Goal: Task Accomplishment & Management: Manage account settings

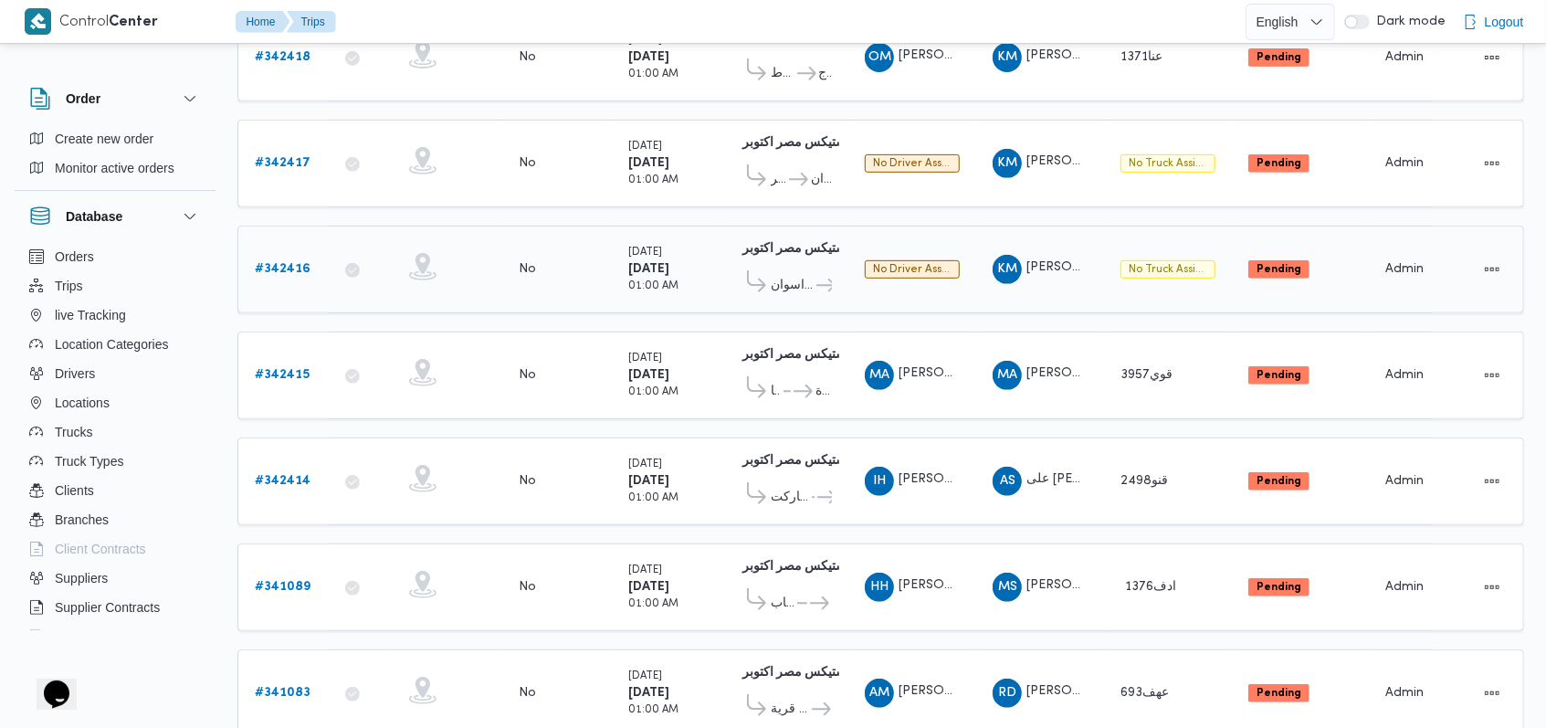
click at [287, 251] on div "# 342416" at bounding box center [283, 269] width 72 height 37
click at [289, 263] on b "# 342416" at bounding box center [283, 269] width 56 height 12
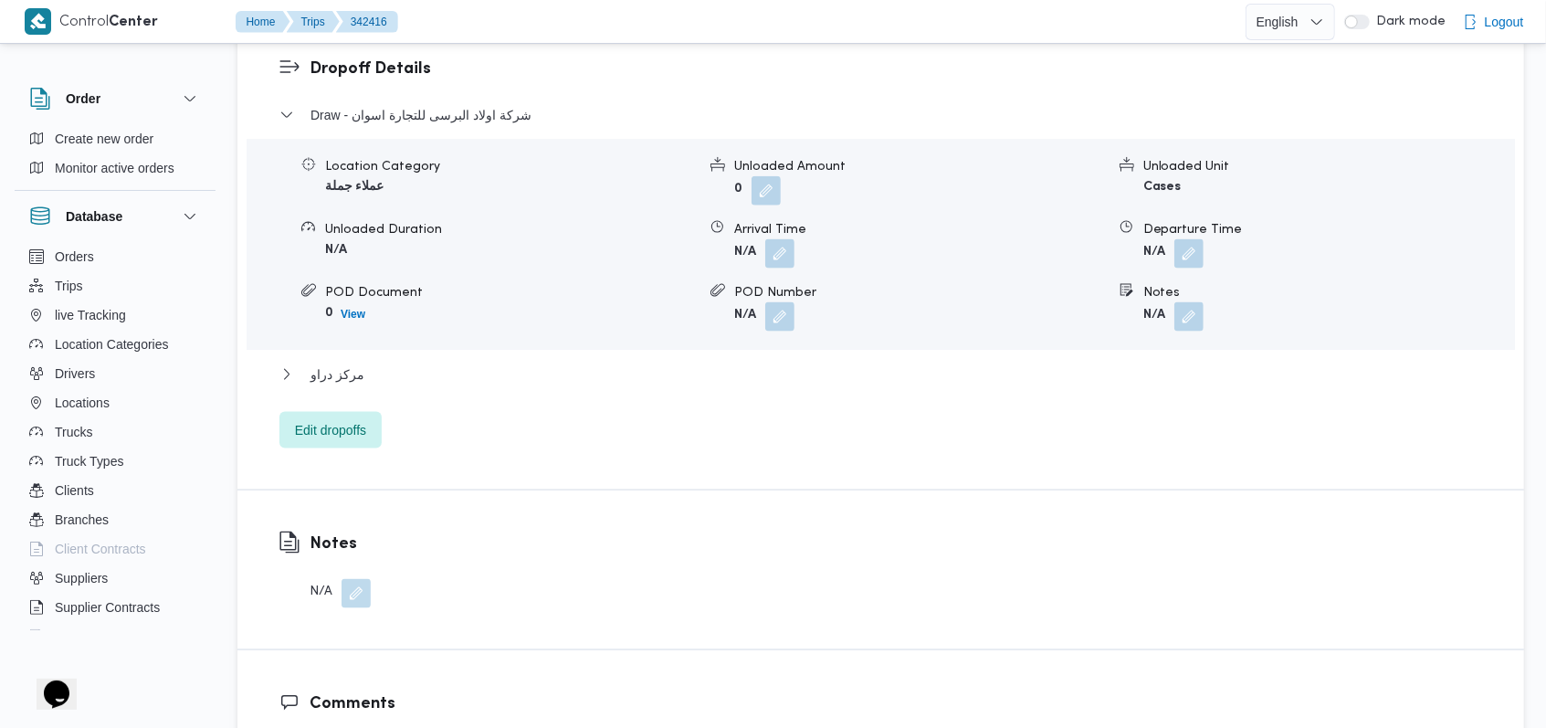
scroll to position [1704, 0]
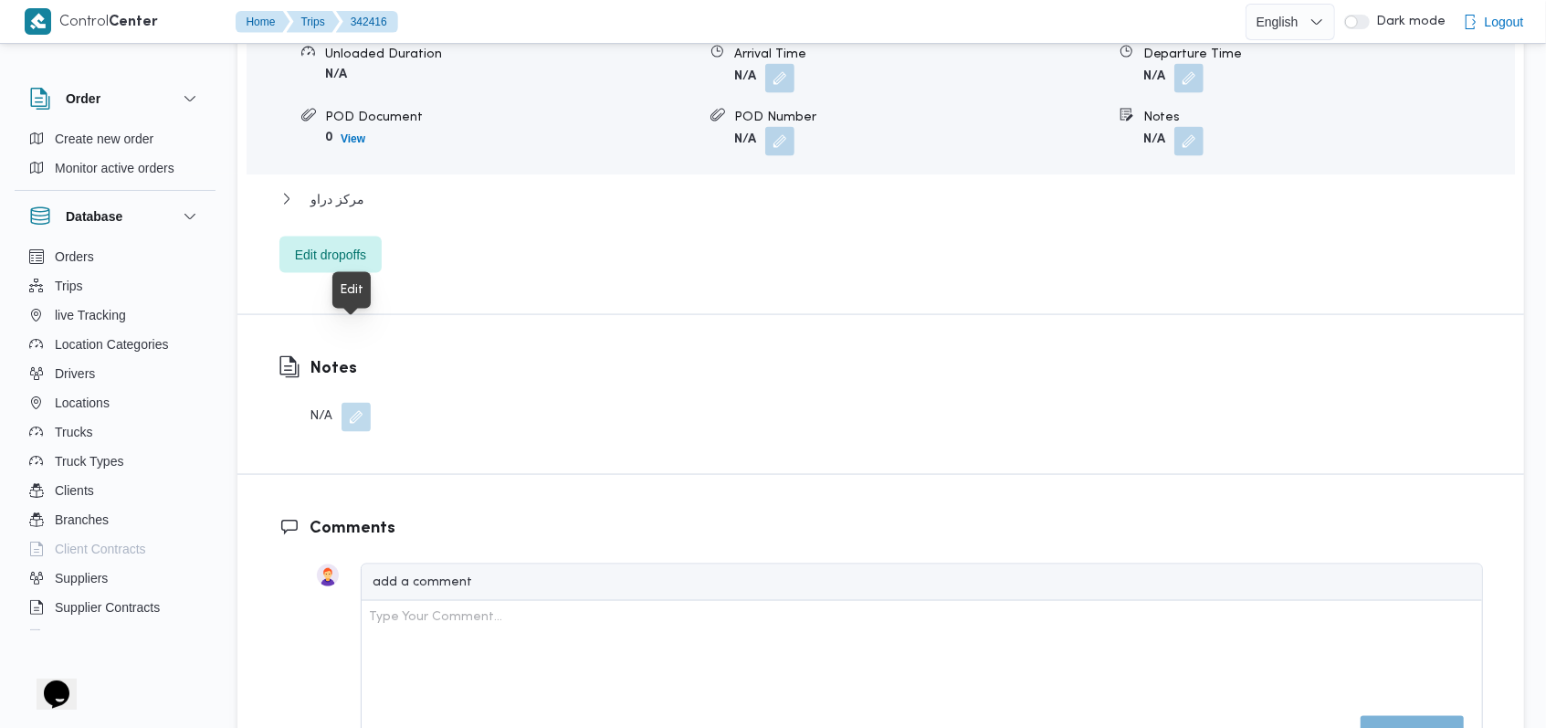
click at [344, 403] on button "button" at bounding box center [355, 417] width 29 height 29
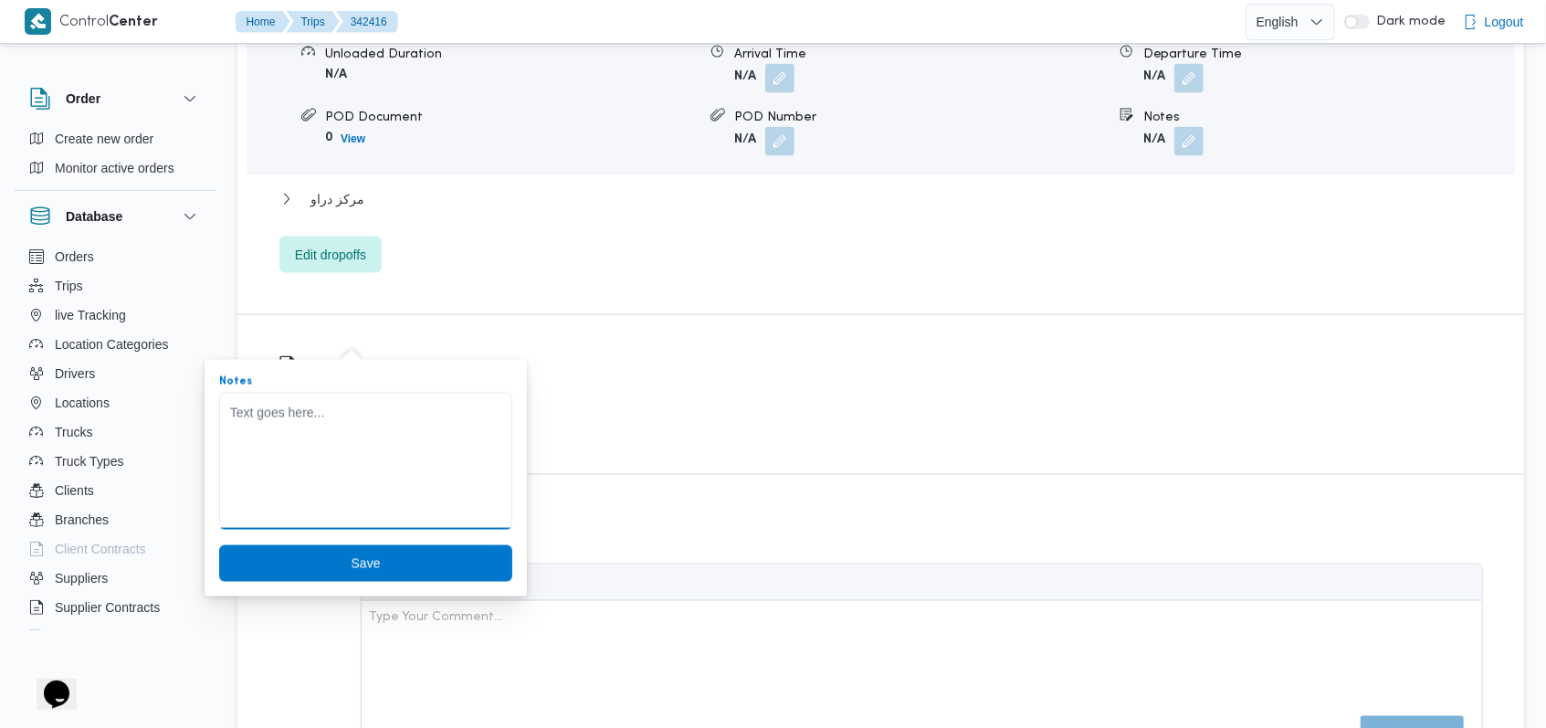
click at [321, 415] on textarea "Notes" at bounding box center [365, 461] width 293 height 137
type textarea "السائق تامر"
click at [324, 559] on span "Save" at bounding box center [365, 562] width 293 height 37
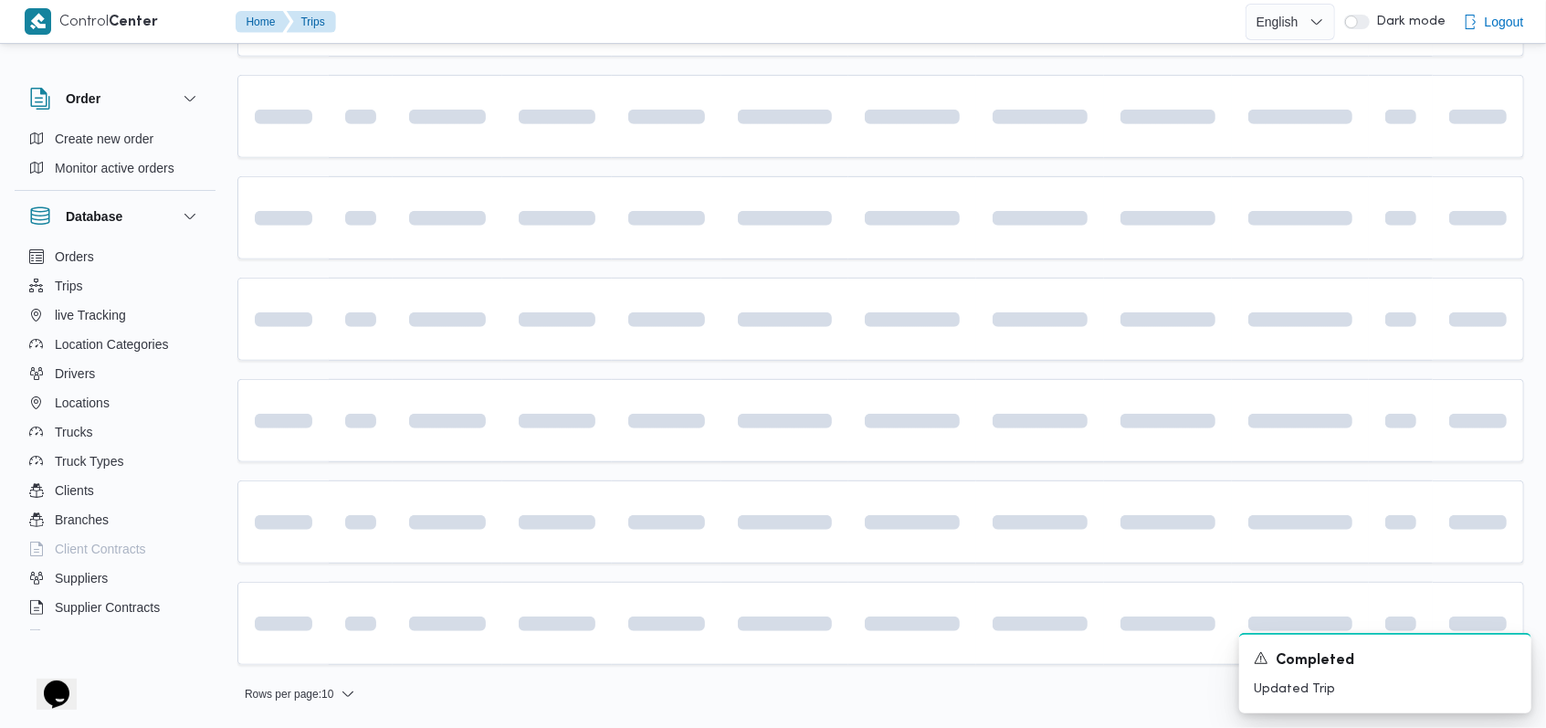
scroll to position [487, 0]
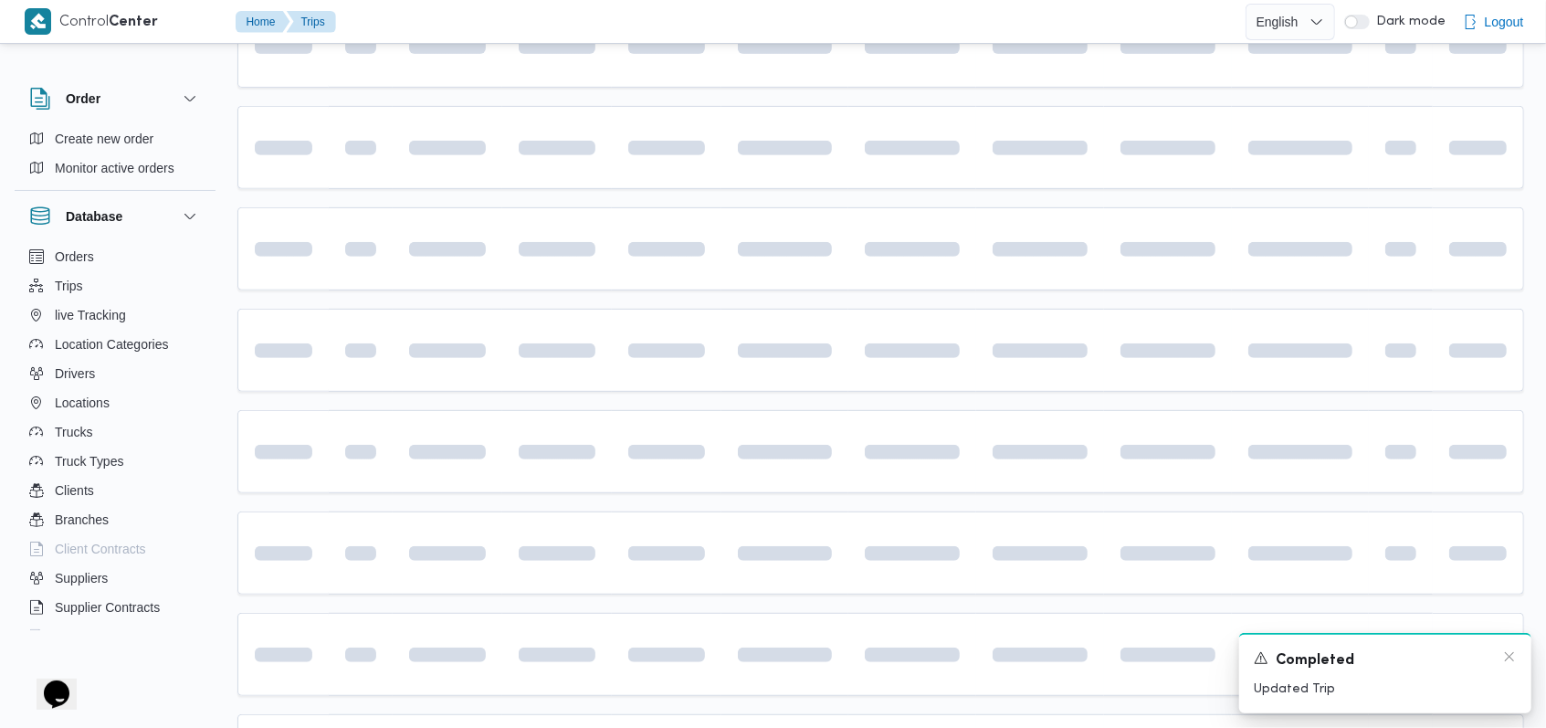
click at [1509, 666] on div "Completed" at bounding box center [1385, 660] width 263 height 23
click at [1509, 657] on icon "Dismiss toast" at bounding box center [1509, 656] width 9 height 9
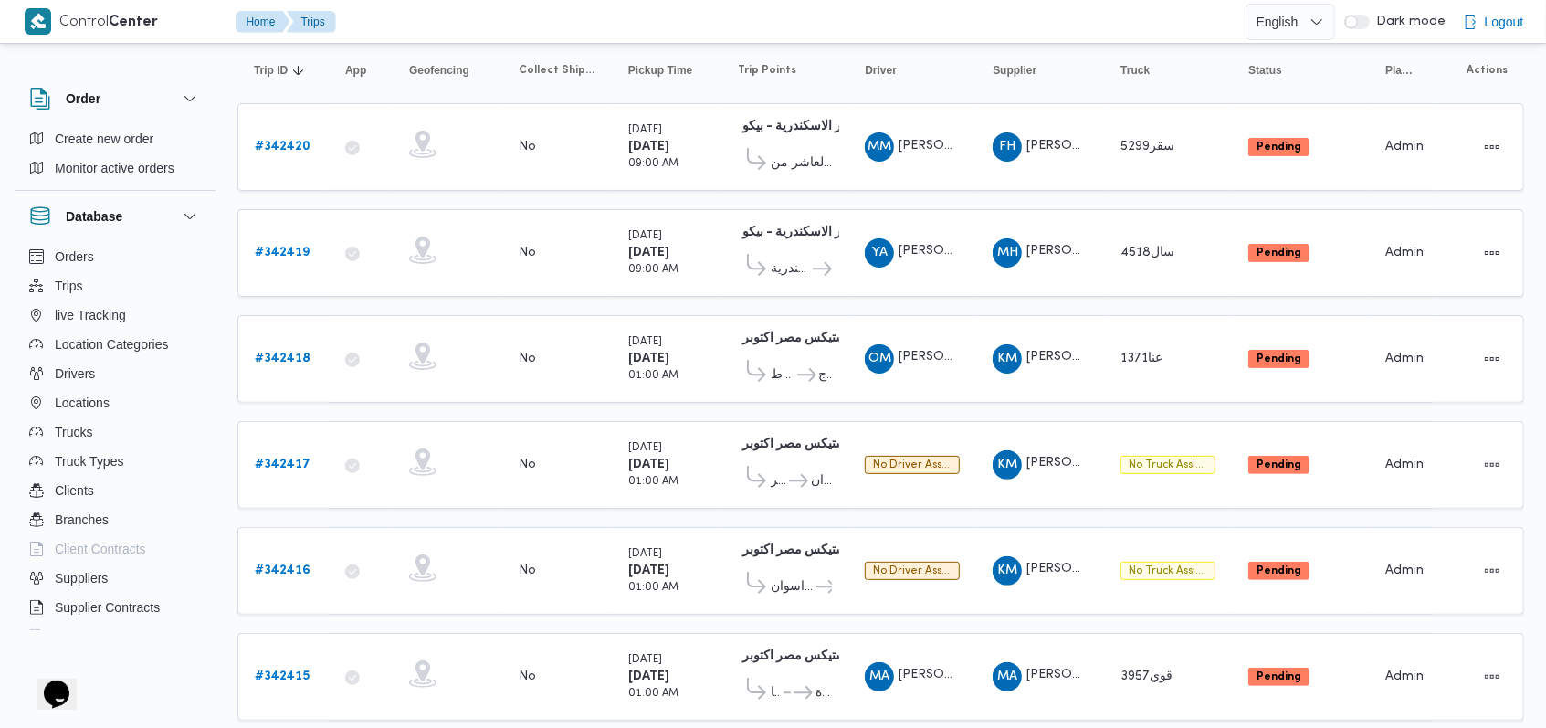
scroll to position [243, 0]
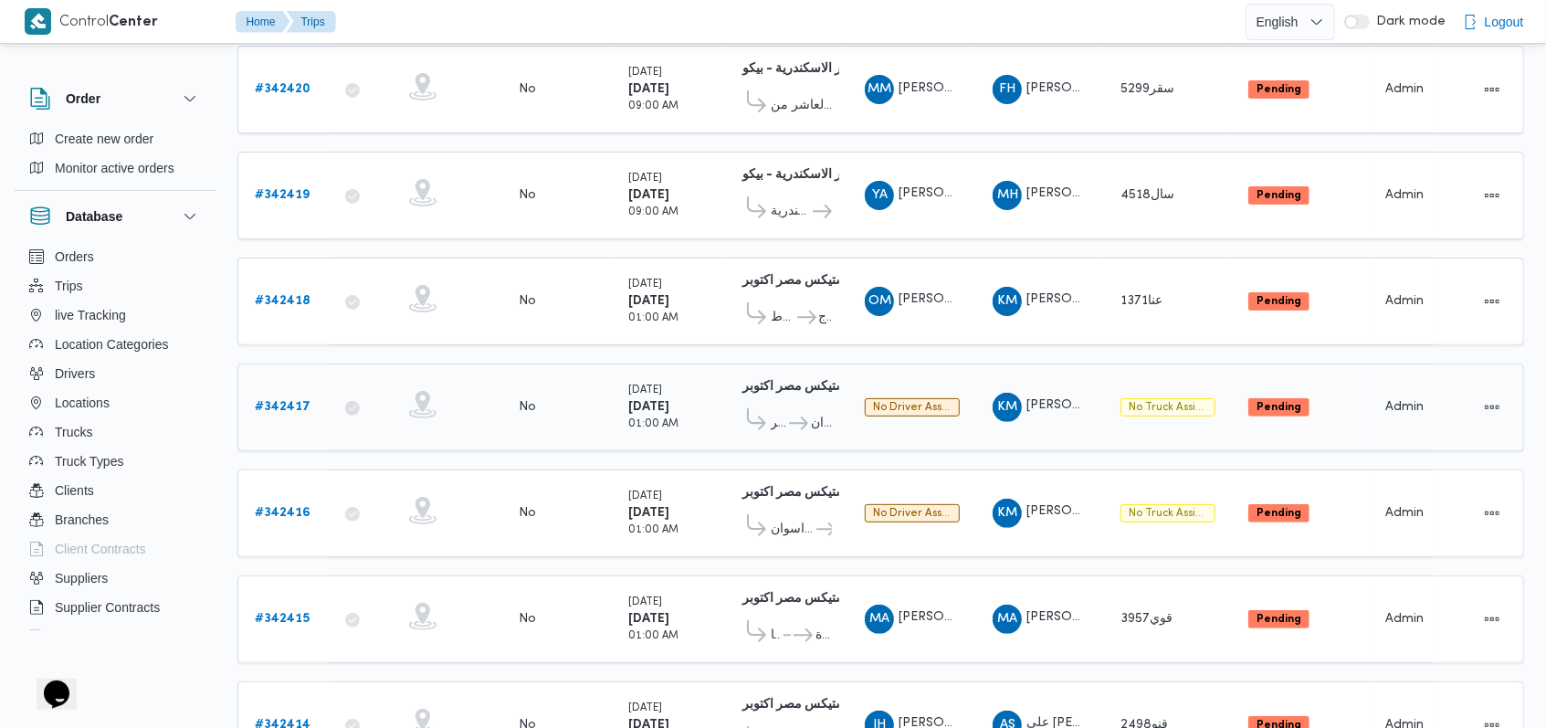
click at [267, 401] on b "# 342417" at bounding box center [283, 407] width 56 height 12
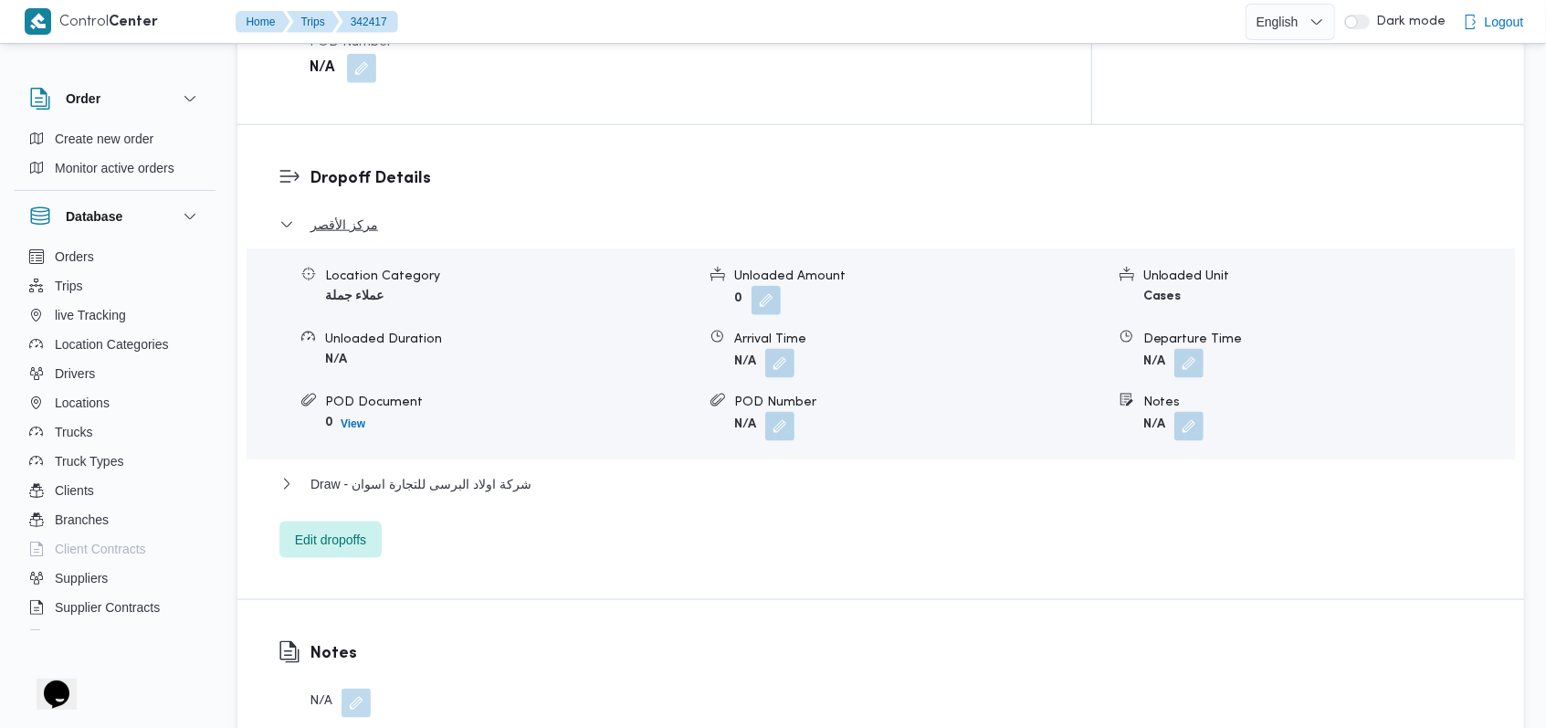
scroll to position [1582, 0]
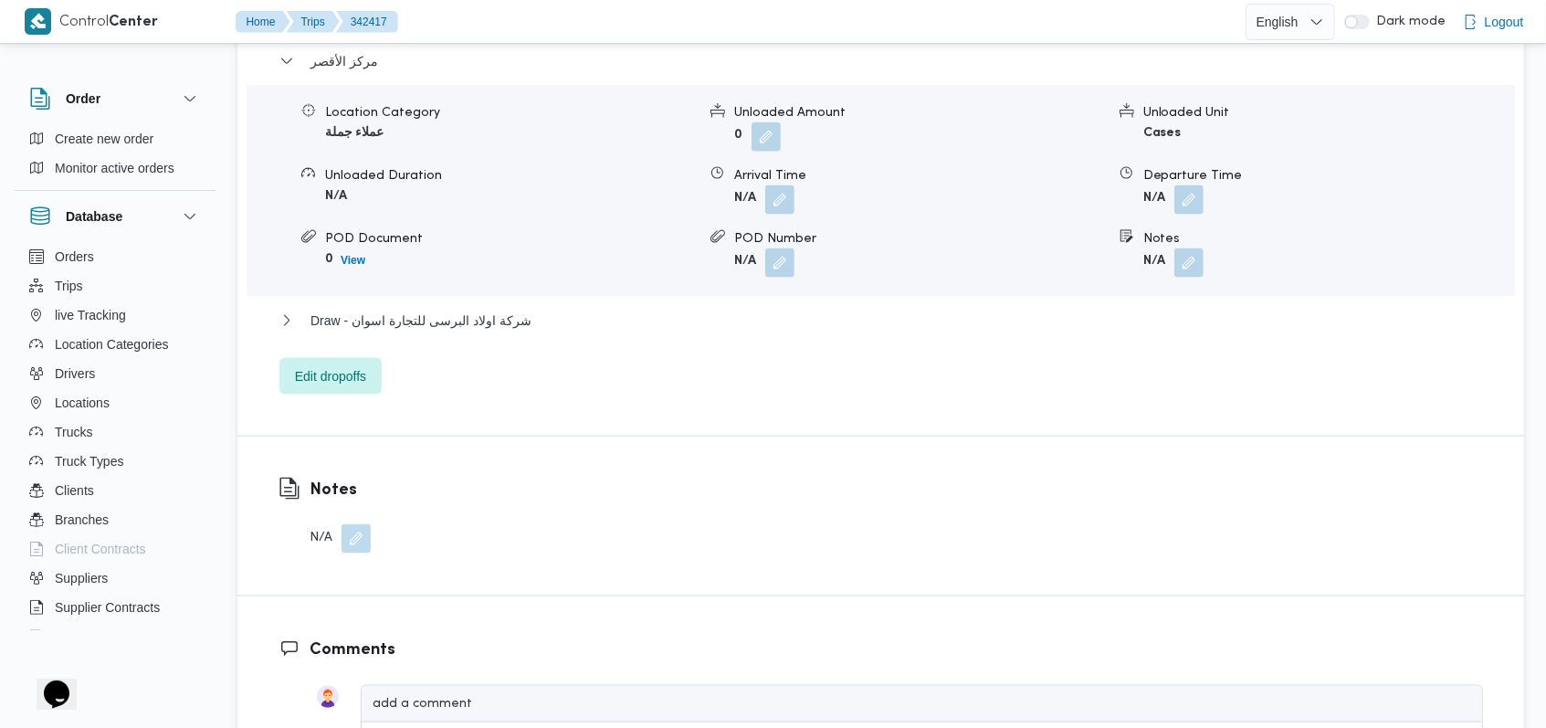
click at [354, 524] on button "button" at bounding box center [355, 538] width 29 height 29
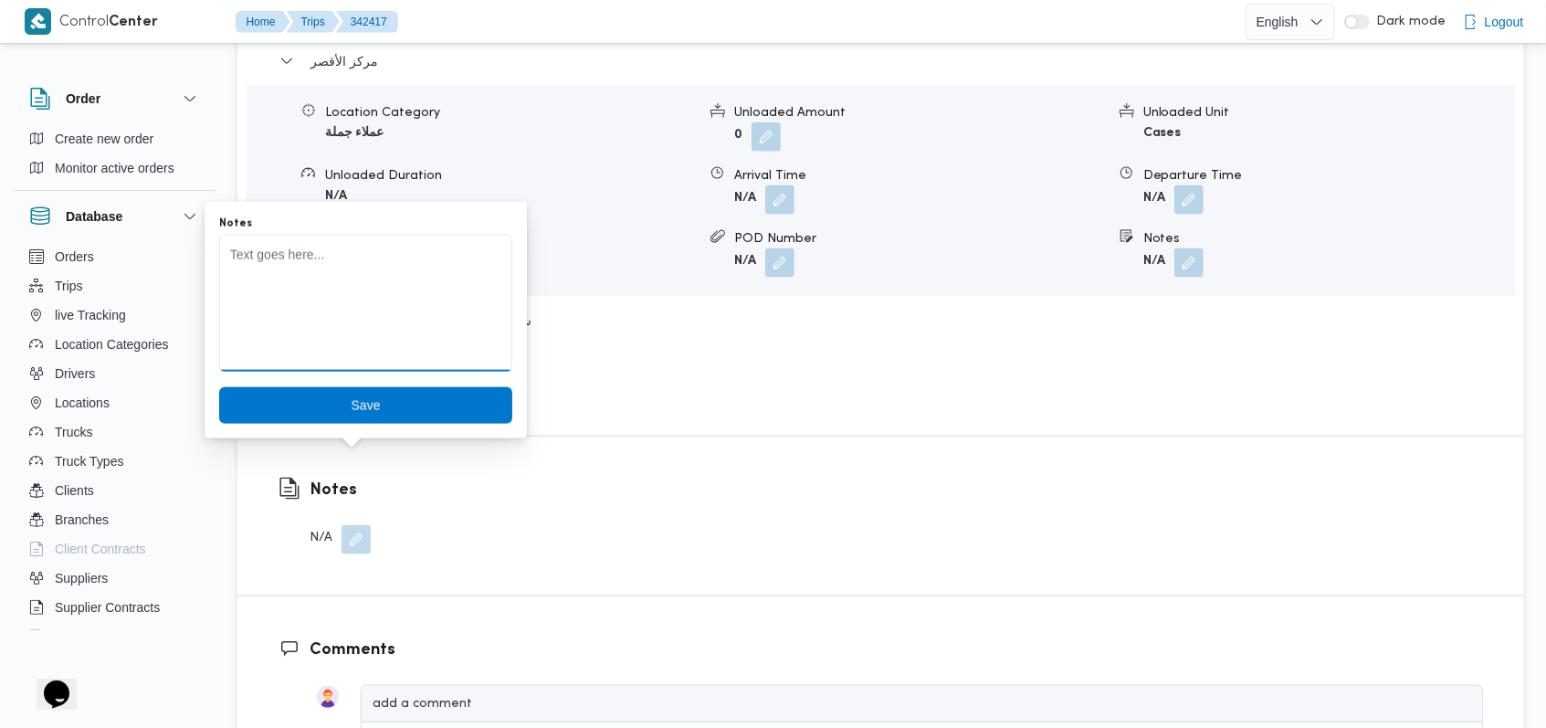
click at [387, 336] on textarea "Notes" at bounding box center [365, 303] width 293 height 137
type textarea "السائق حمده ماهر"
click at [351, 413] on span "Save" at bounding box center [365, 405] width 29 height 22
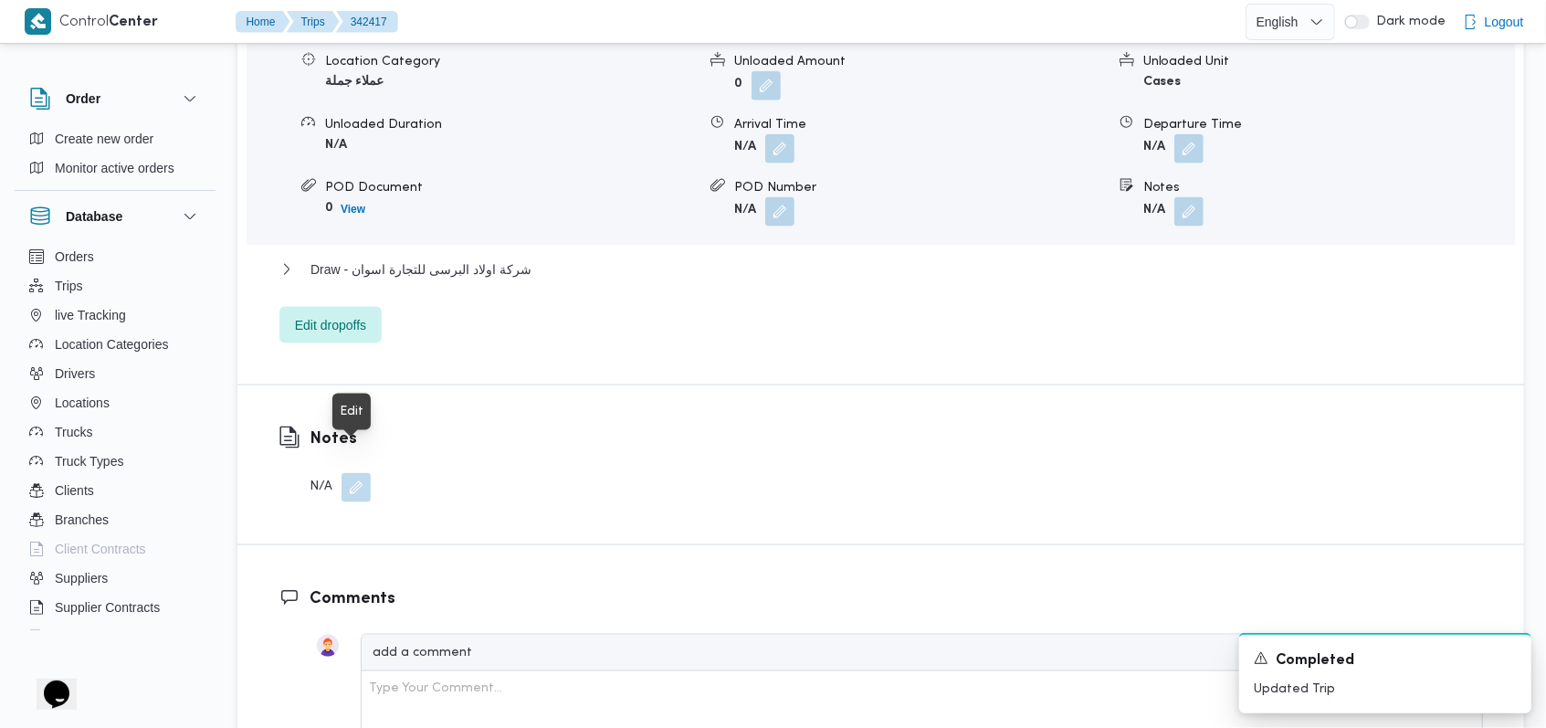
click at [355, 473] on button "button" at bounding box center [355, 487] width 29 height 29
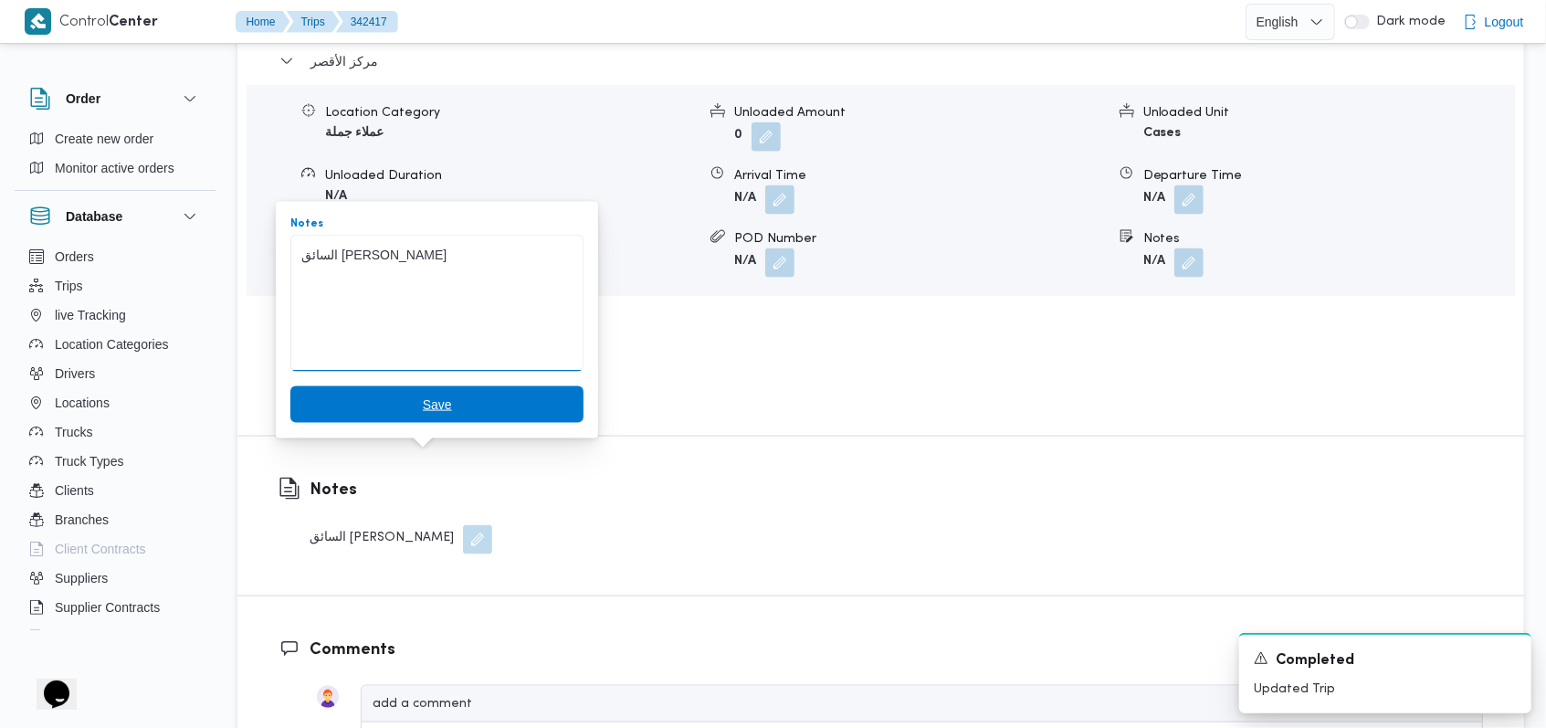
type textarea "السائق حماده ماهر"
click at [448, 391] on span "Save" at bounding box center [436, 404] width 293 height 37
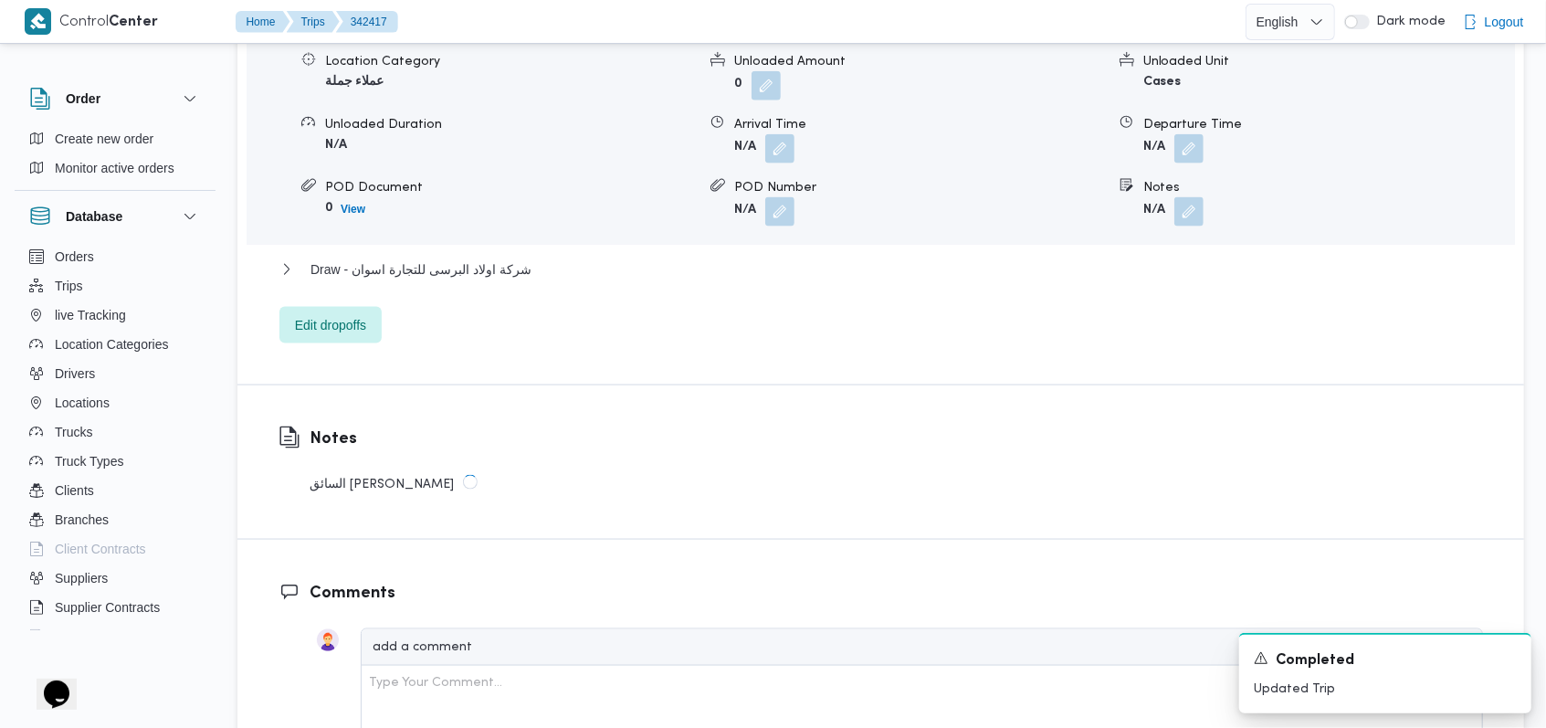
scroll to position [1586, 0]
click at [1512, 663] on icon "Dismiss toast" at bounding box center [1509, 656] width 15 height 15
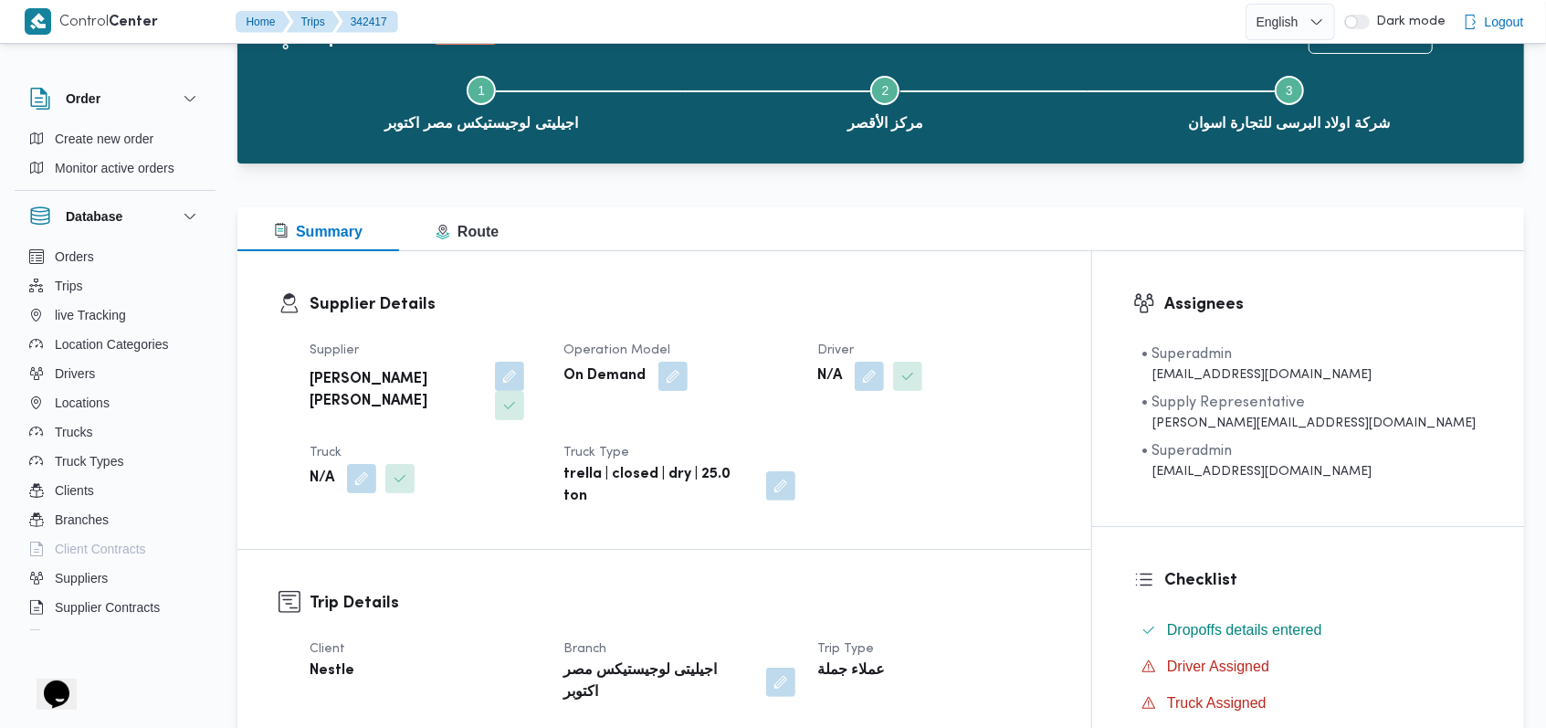
scroll to position [0, 0]
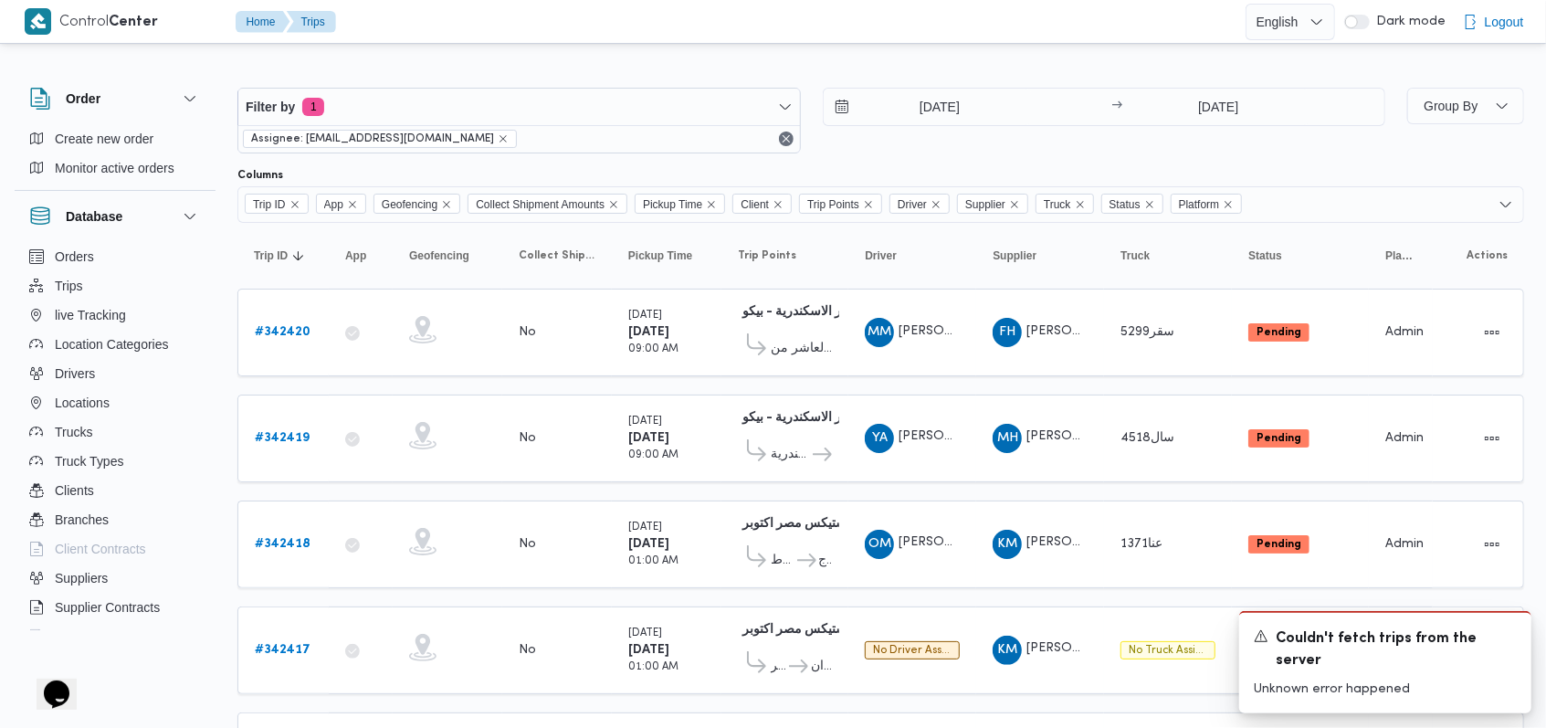
scroll to position [243, 0]
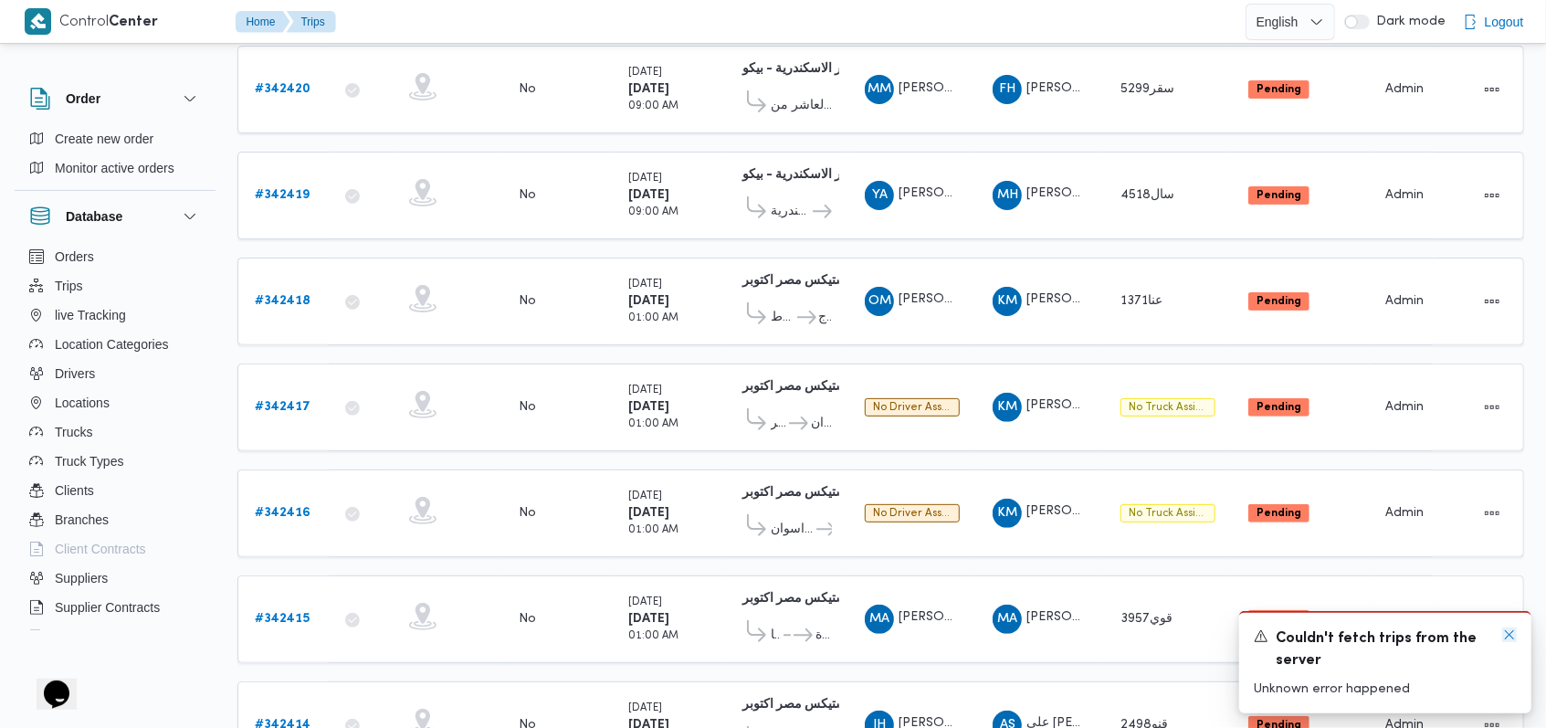
click at [1506, 635] on icon "Dismiss toast" at bounding box center [1509, 634] width 15 height 15
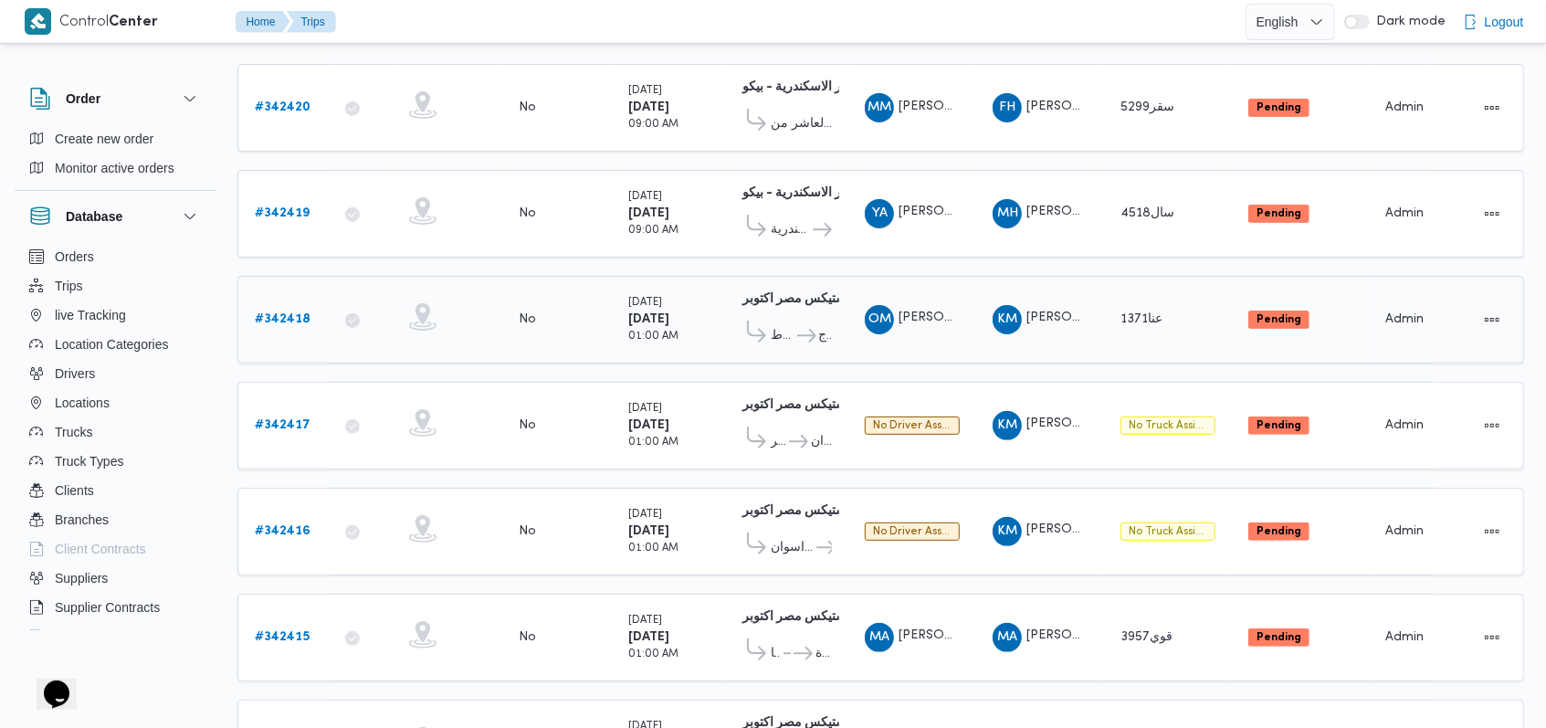
scroll to position [0, 0]
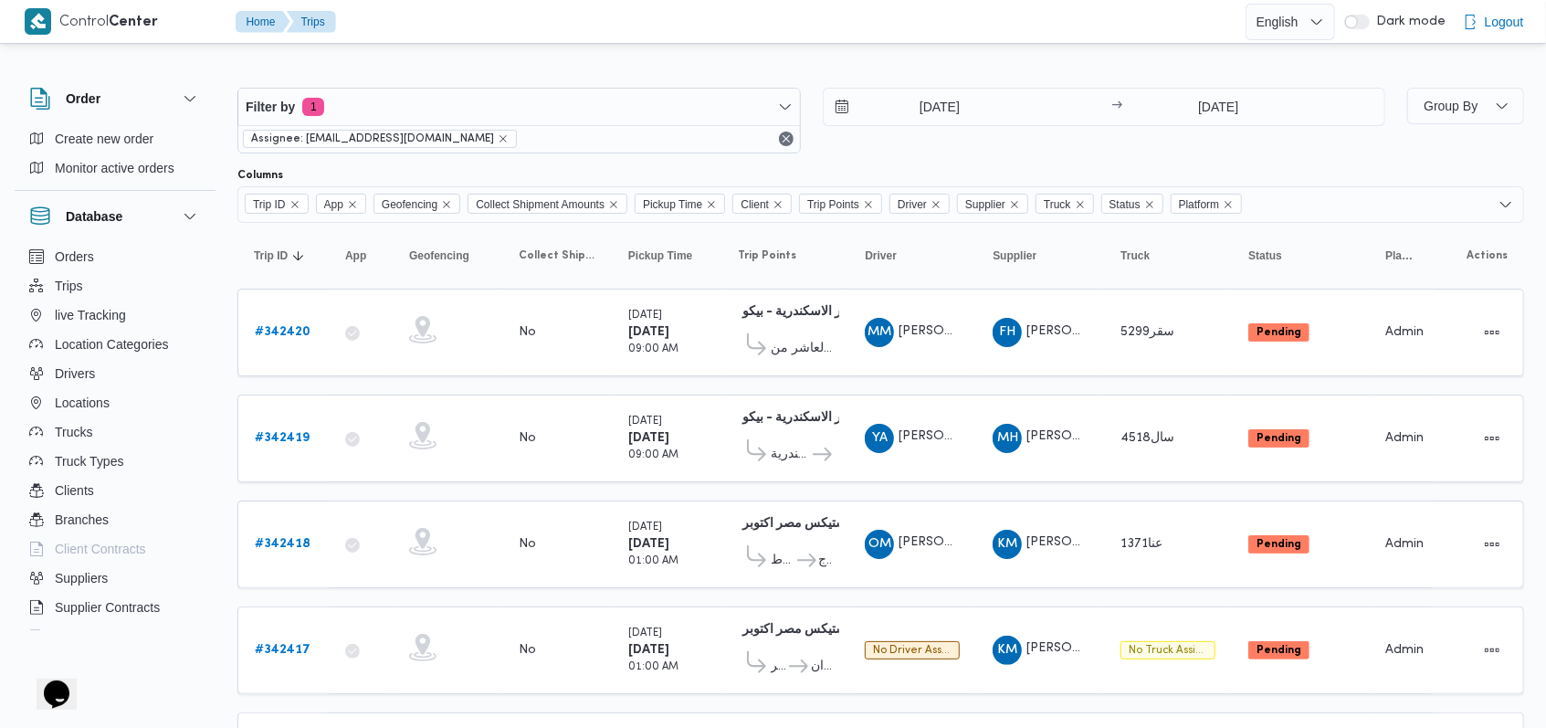
click at [900, 157] on div "Filter by 1 Assignee: mostafa.elrouby@illa.com.eg 8/10/2025 → 8/10/2025" at bounding box center [811, 121] width 1170 height 88
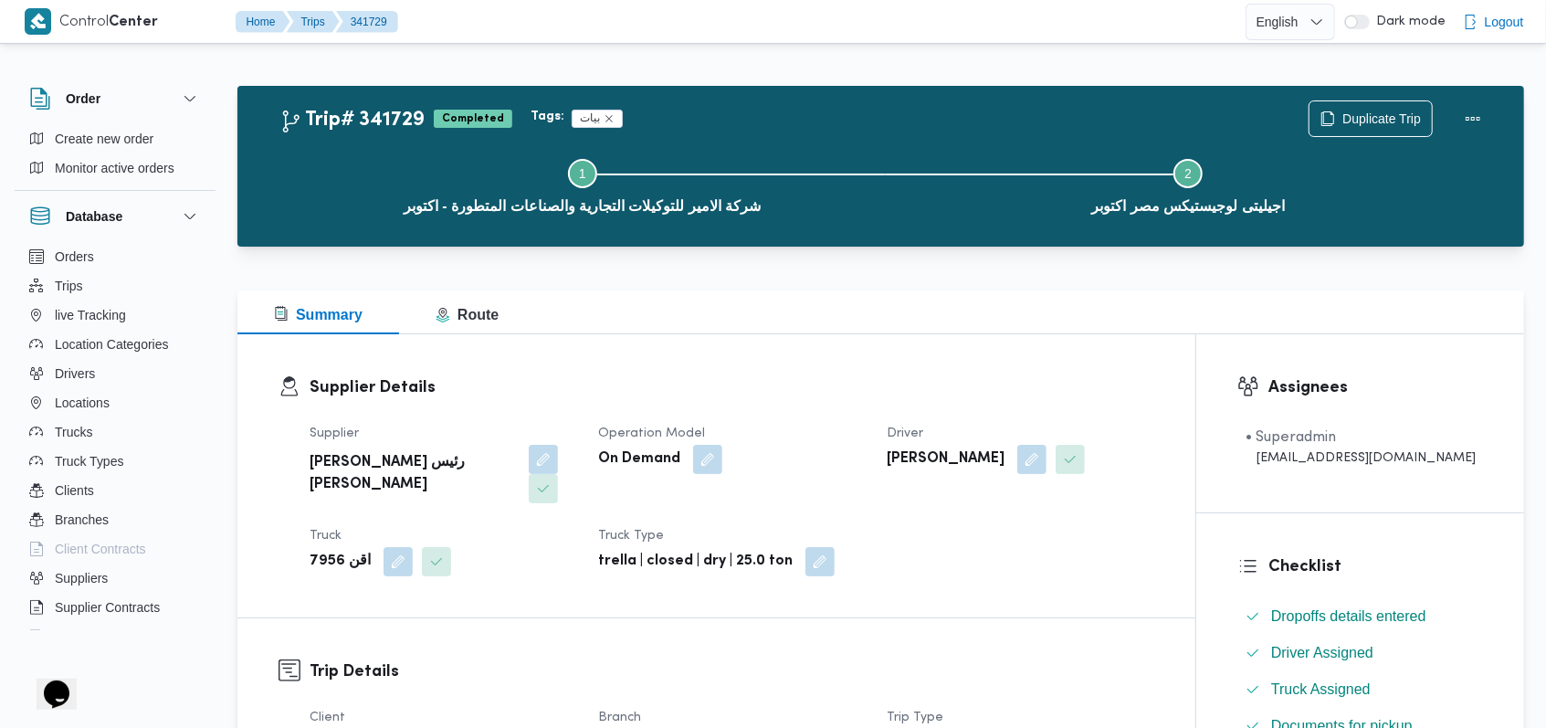
click at [1365, 127] on div "Step 1 is incomplete 1 شركة الامير للتوكيلات التجارية والصناعات المتطورة - اكتو…" at bounding box center [884, 184] width 1233 height 117
click at [1366, 122] on span "Duplicate Trip" at bounding box center [1381, 118] width 79 height 22
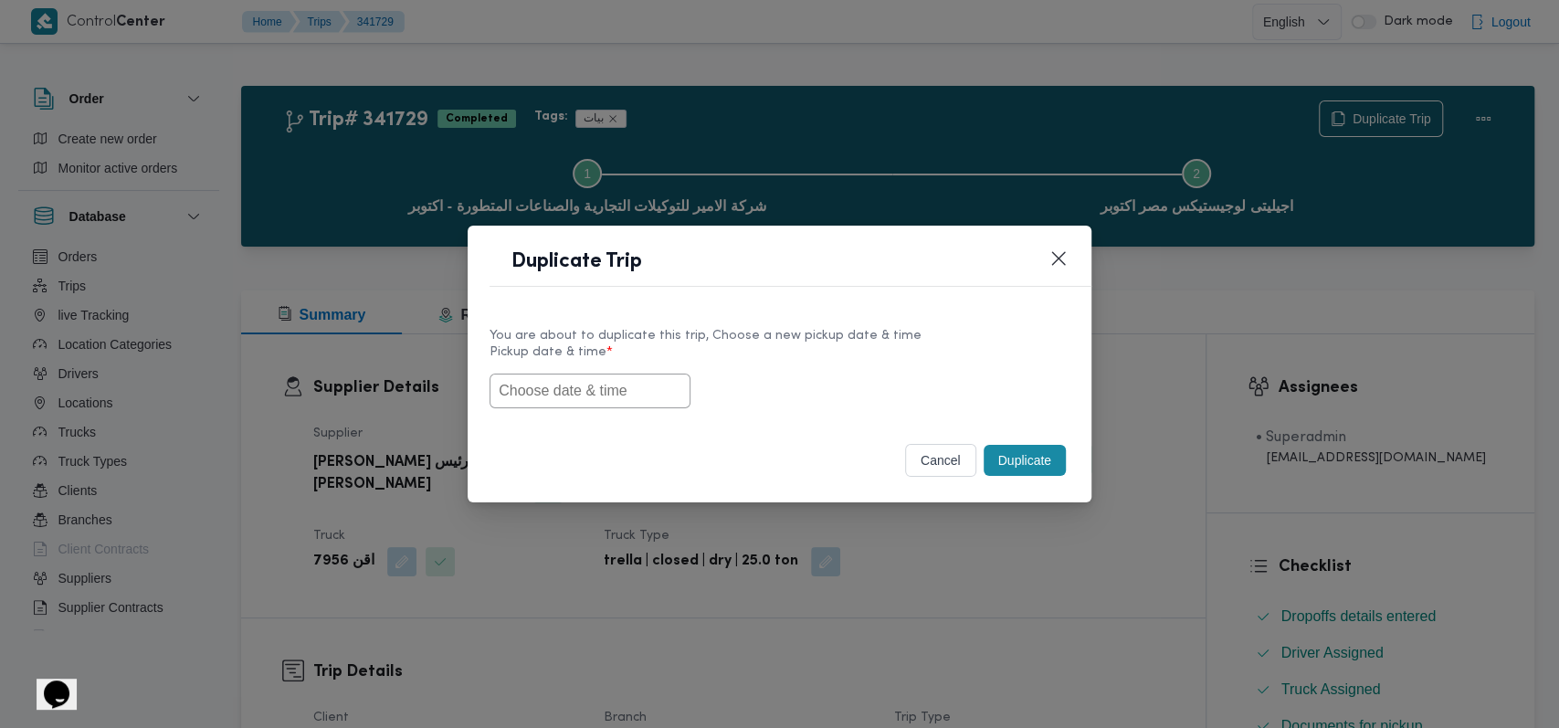
click at [578, 391] on input "text" at bounding box center [589, 390] width 201 height 35
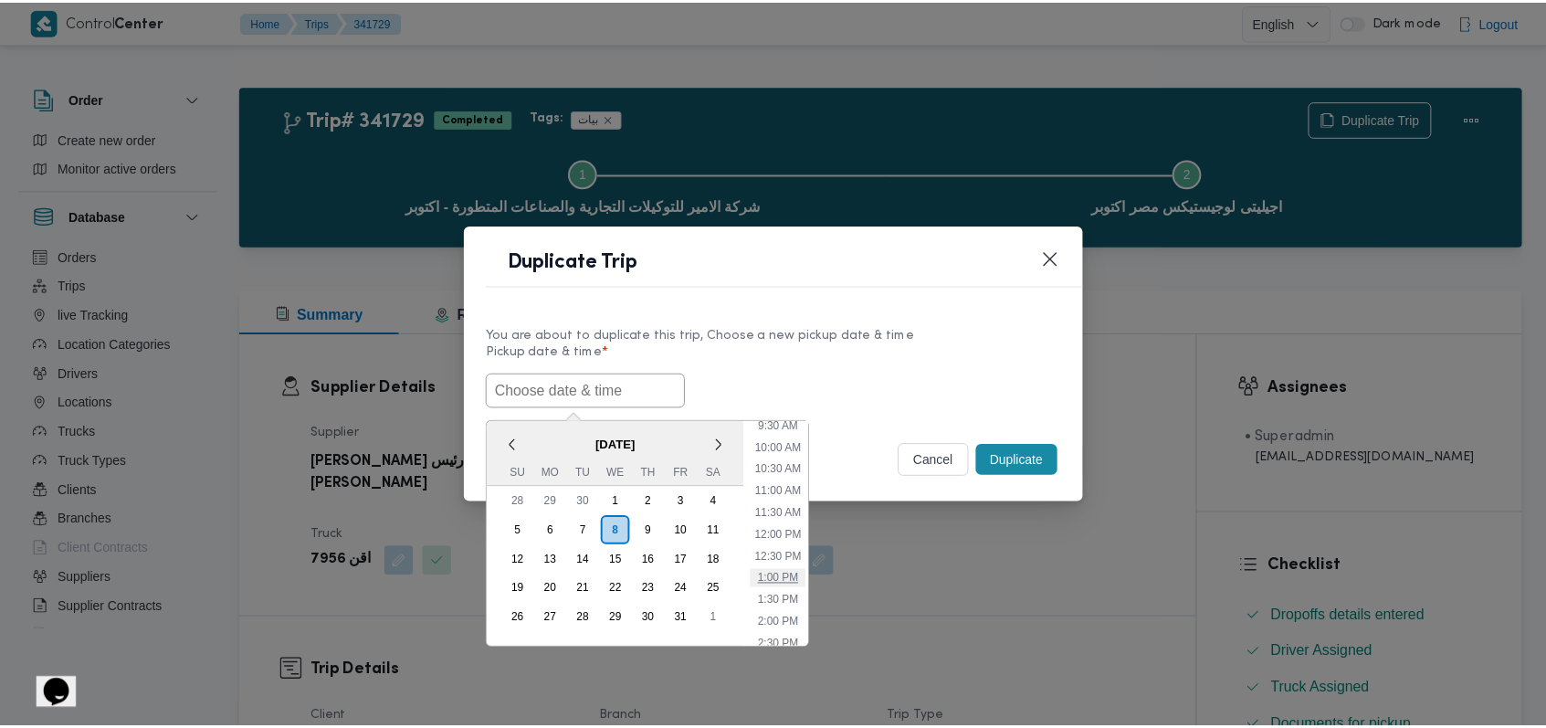
scroll to position [366, 0]
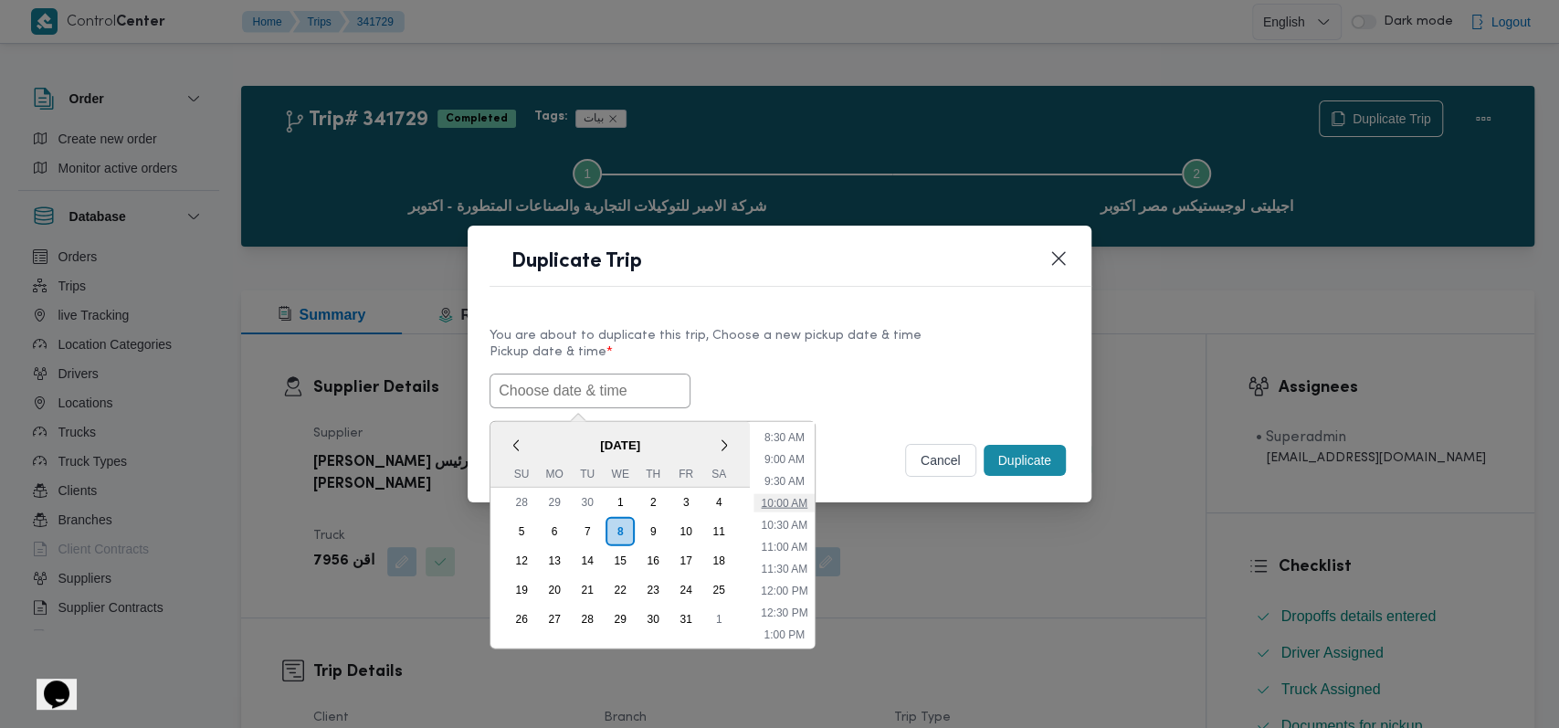
click at [793, 498] on li "10:00 AM" at bounding box center [783, 502] width 61 height 18
type input "[DATE] 10:00AM"
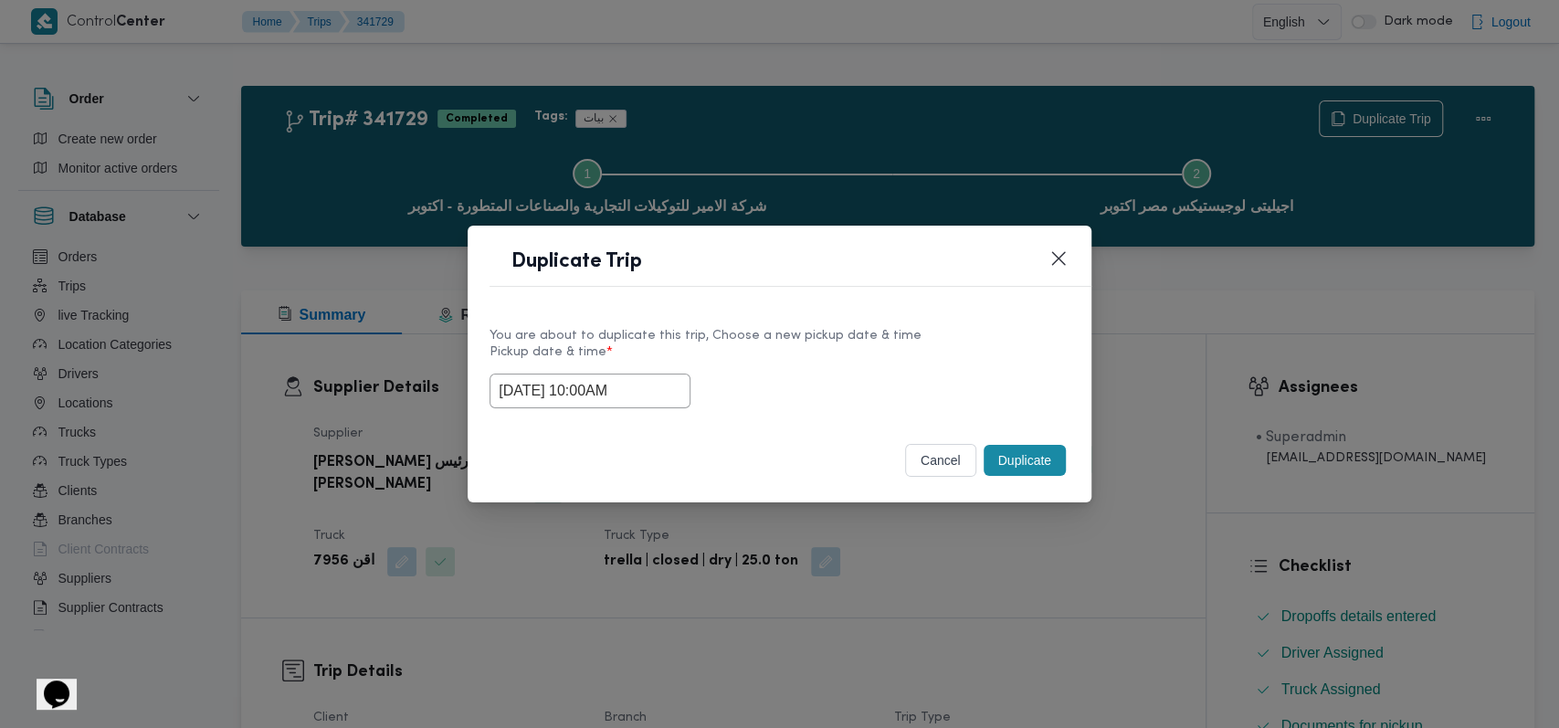
click at [1027, 457] on button "Duplicate" at bounding box center [1024, 460] width 82 height 31
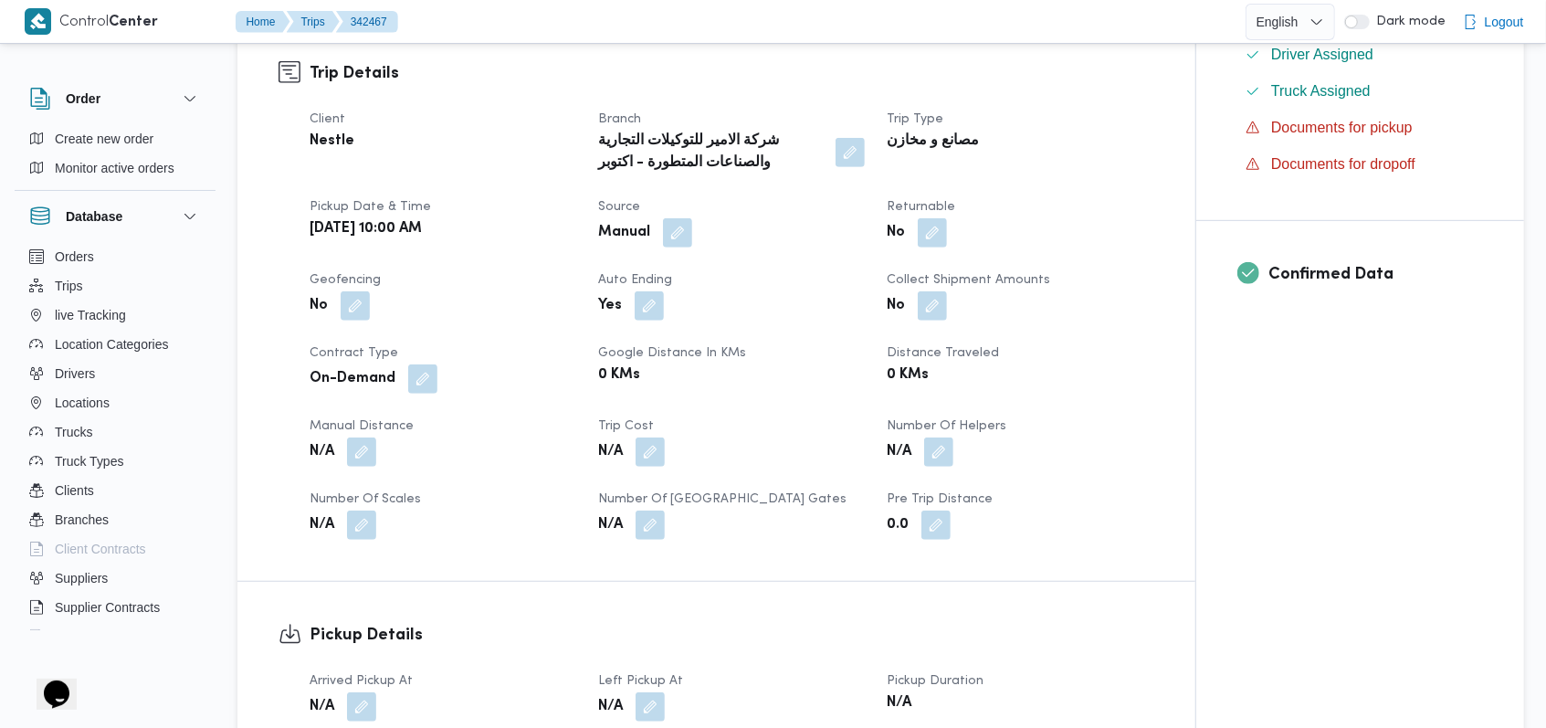
scroll to position [973, 0]
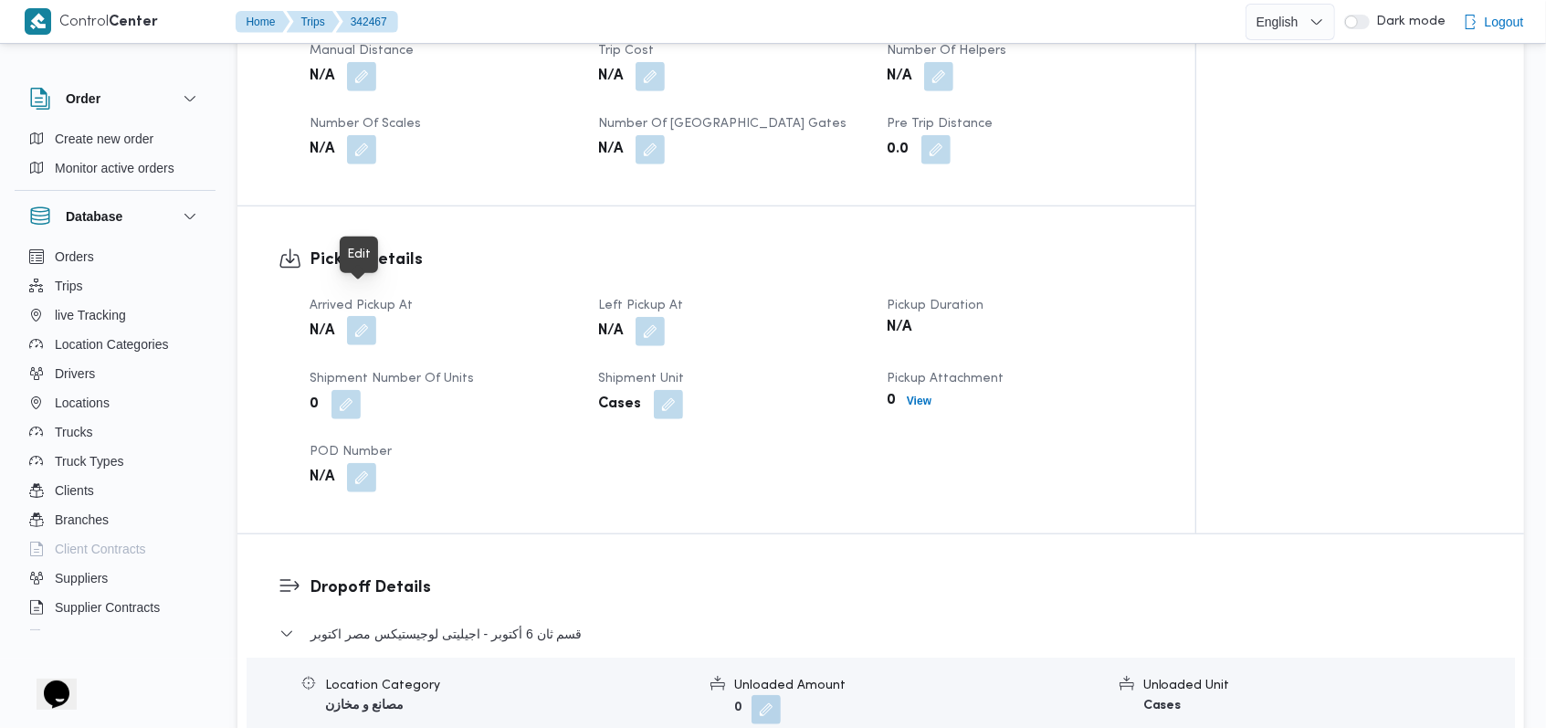
click at [357, 316] on button "button" at bounding box center [361, 330] width 29 height 29
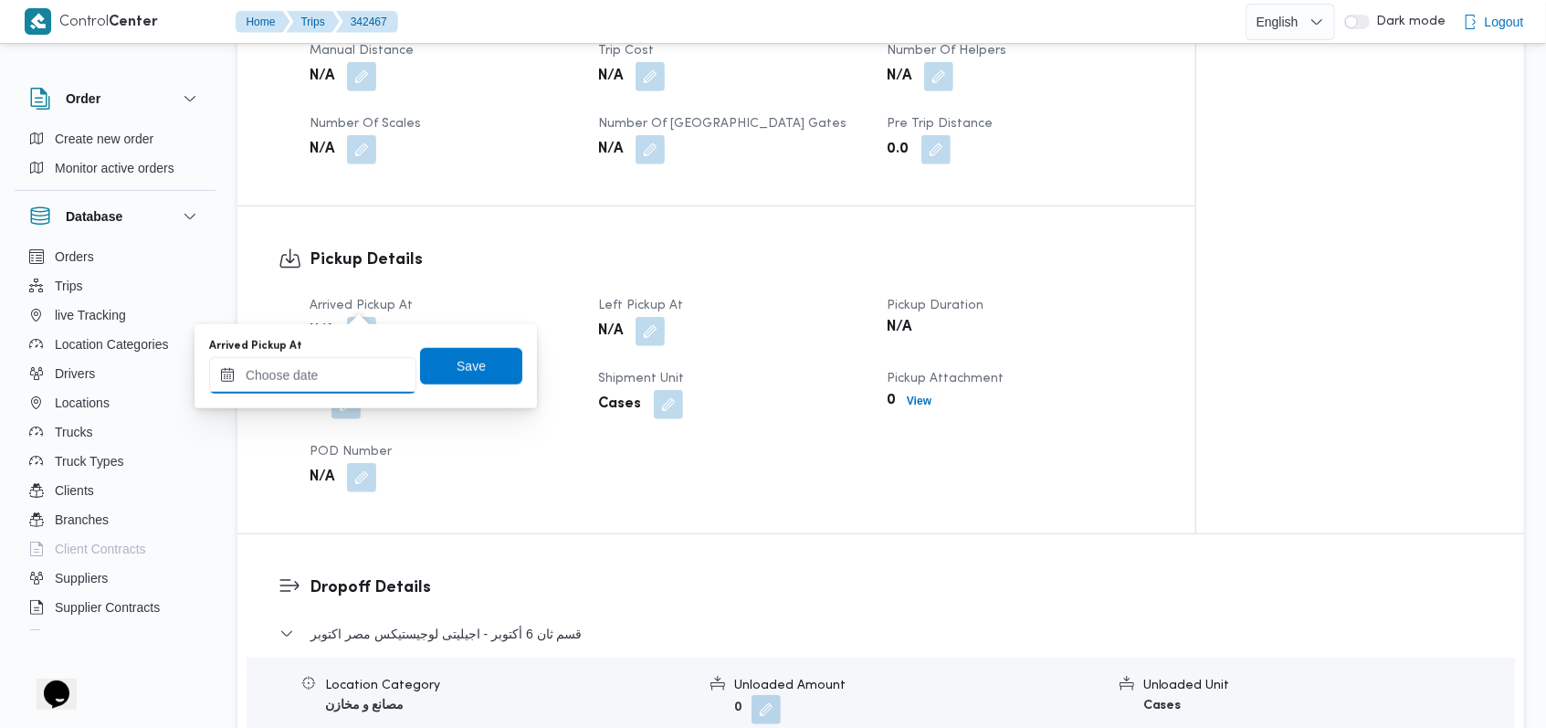
click at [349, 376] on input "Arrived Pickup At" at bounding box center [312, 375] width 207 height 37
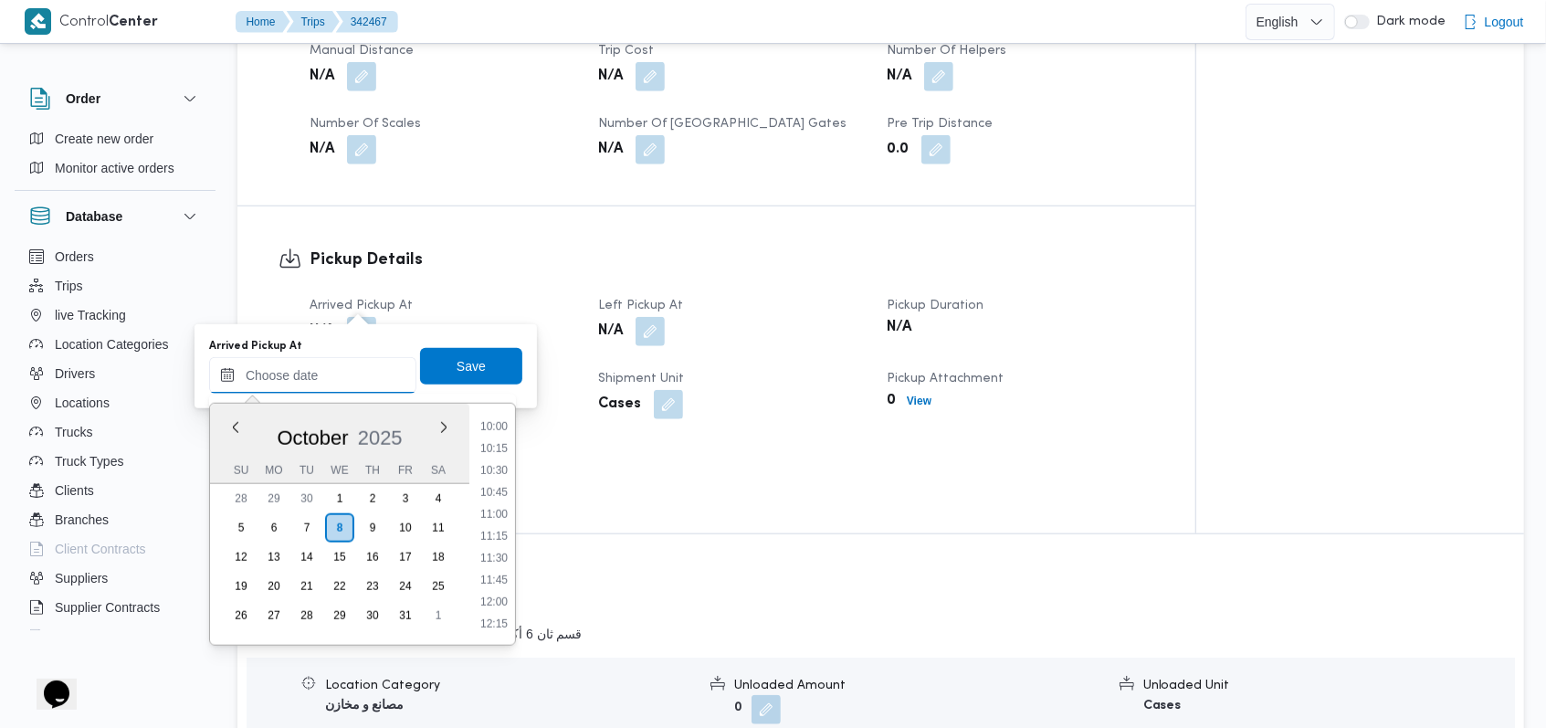
scroll to position [829, 0]
click at [498, 477] on li "10:00" at bounding box center [494, 475] width 42 height 18
type input "[DATE] 10:00"
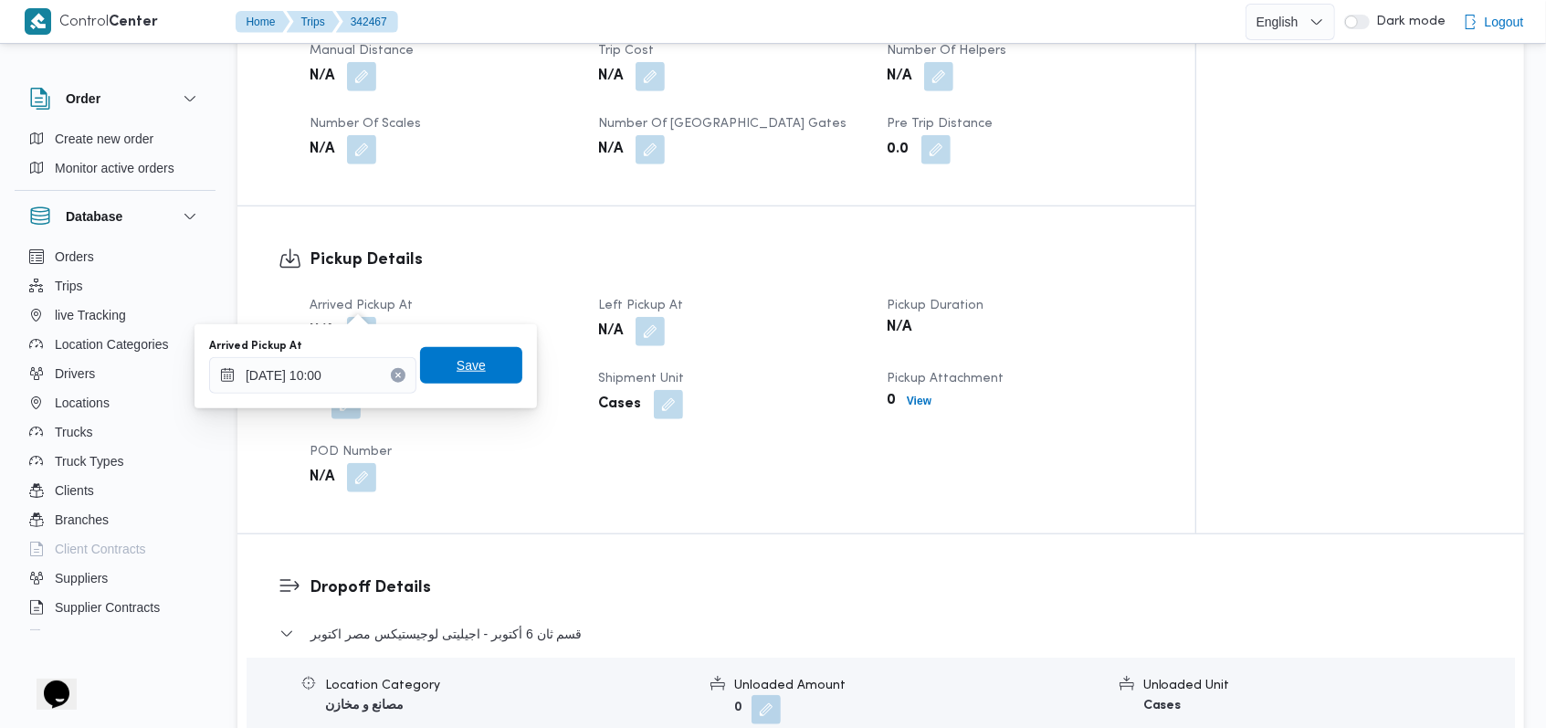
click at [485, 368] on span "Save" at bounding box center [471, 365] width 102 height 37
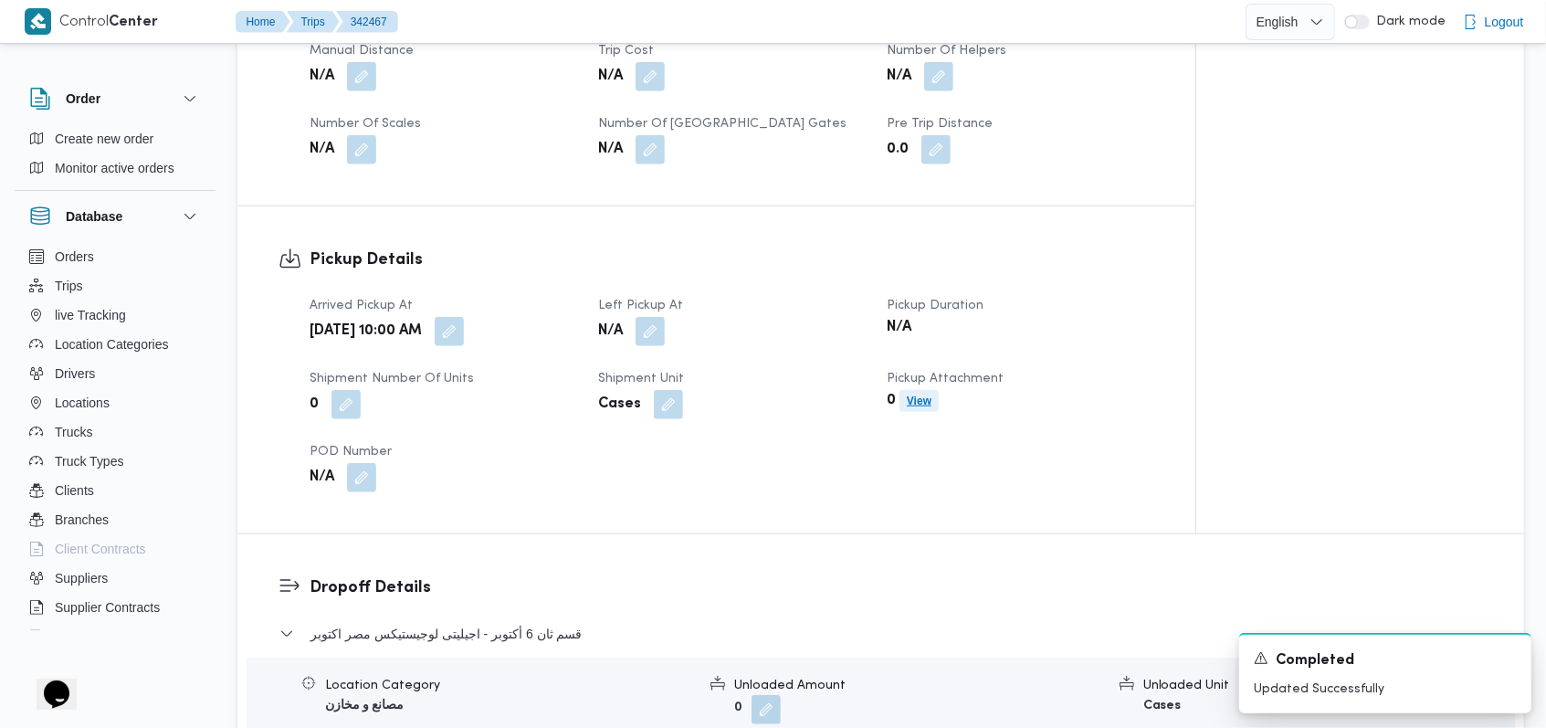
click at [927, 394] on b "View" at bounding box center [919, 400] width 25 height 13
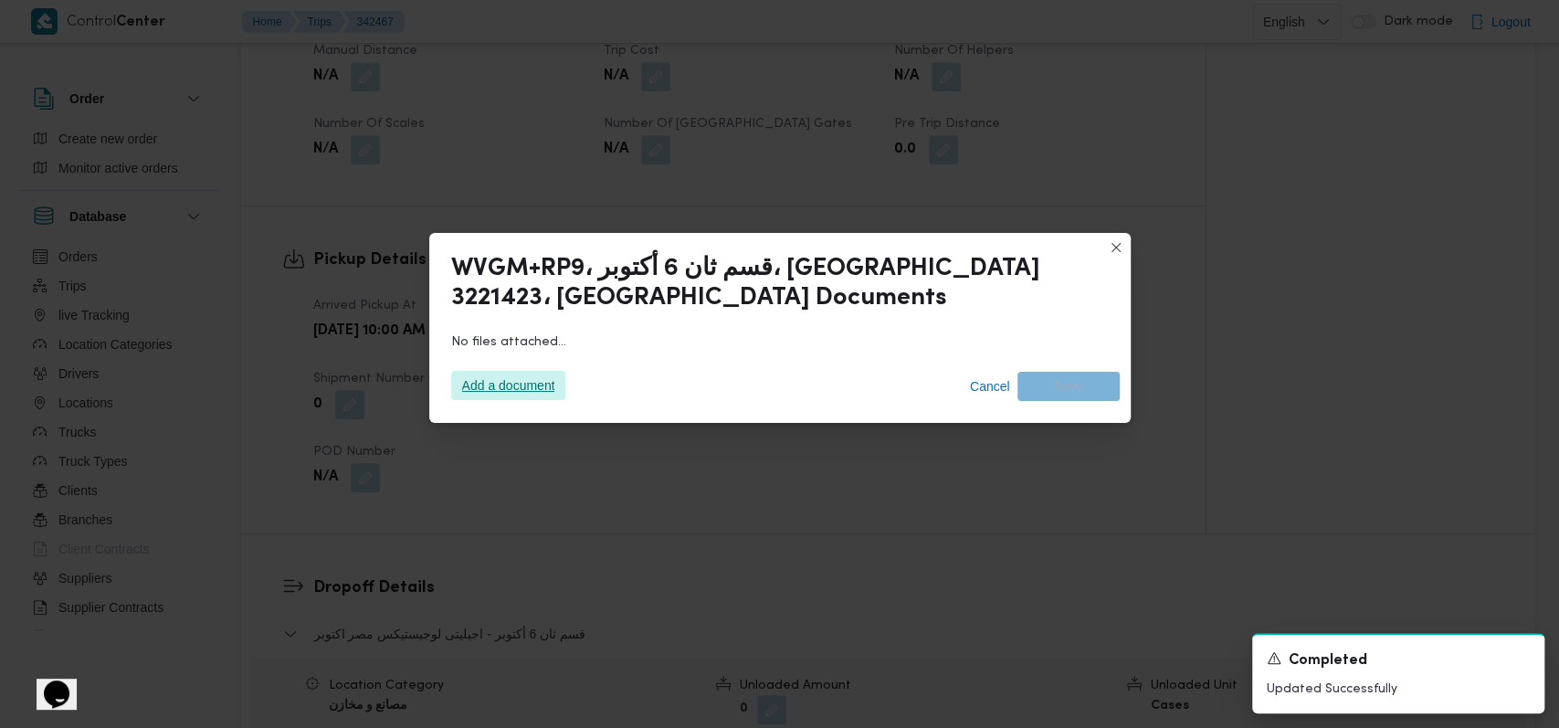
click at [507, 375] on span "Add a document" at bounding box center [508, 385] width 93 height 29
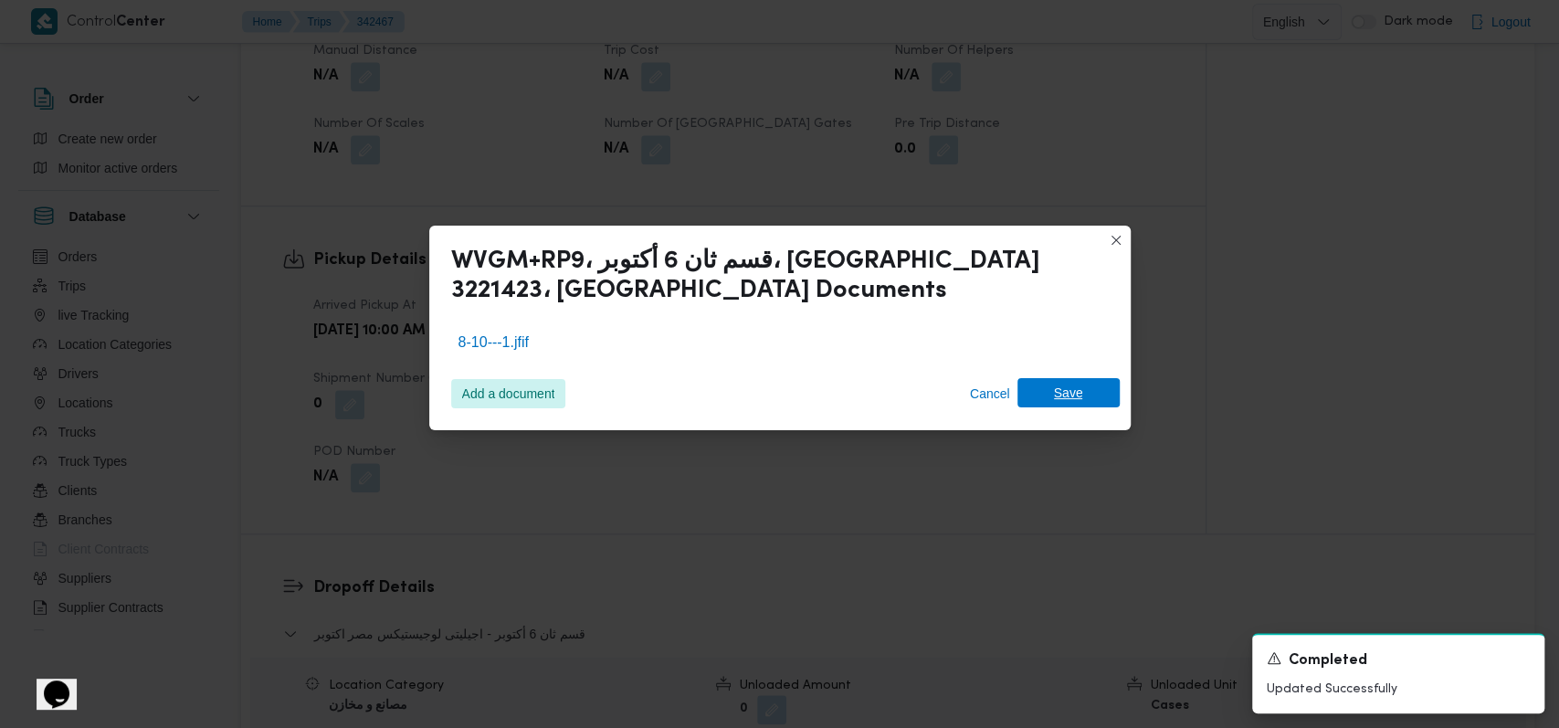
click at [1072, 402] on span "Save" at bounding box center [1068, 392] width 29 height 29
click at [1515, 656] on icon "Dismiss toast" at bounding box center [1522, 656] width 15 height 15
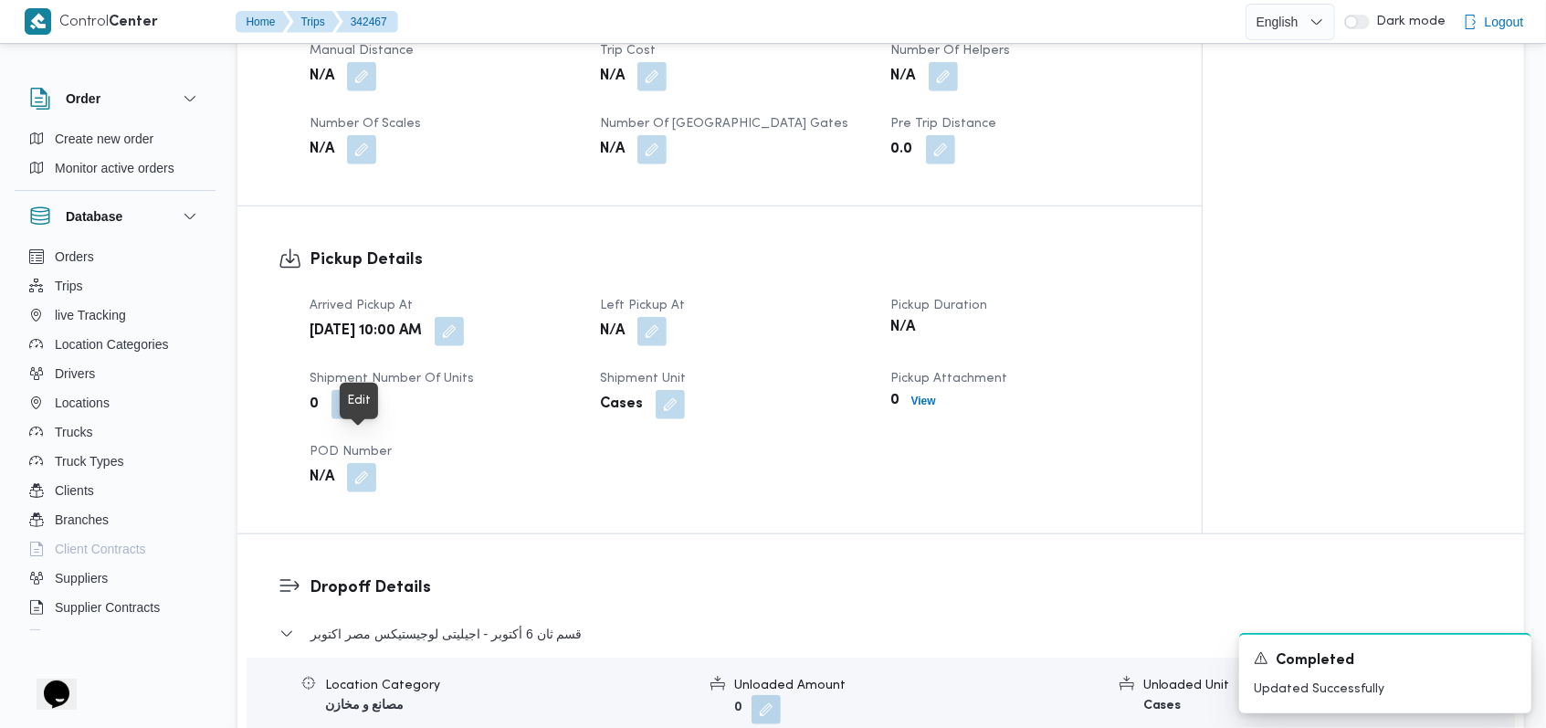
click at [365, 463] on button "button" at bounding box center [361, 477] width 29 height 29
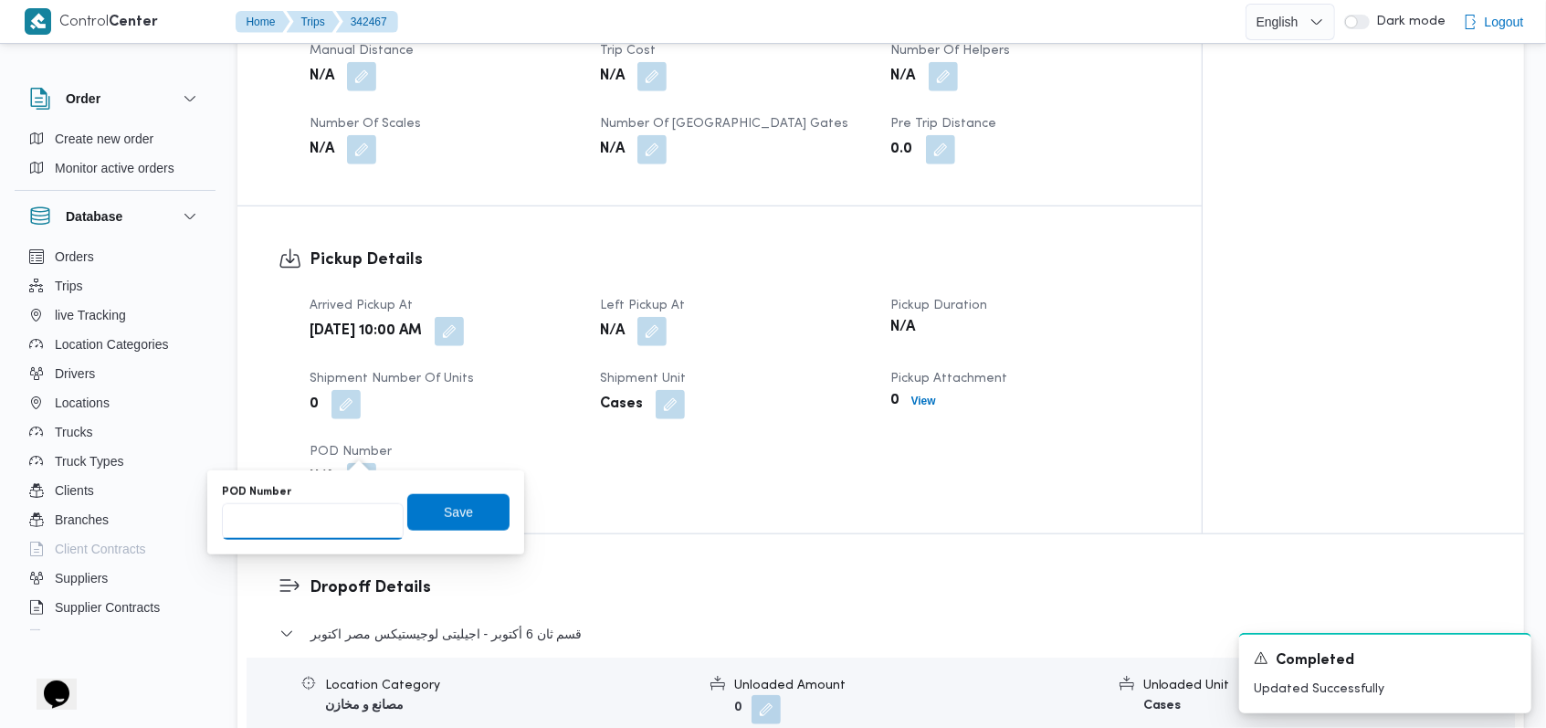
click at [351, 538] on input "POD Number" at bounding box center [313, 521] width 182 height 37
type input "02719"
click at [424, 525] on span "Save" at bounding box center [458, 511] width 102 height 37
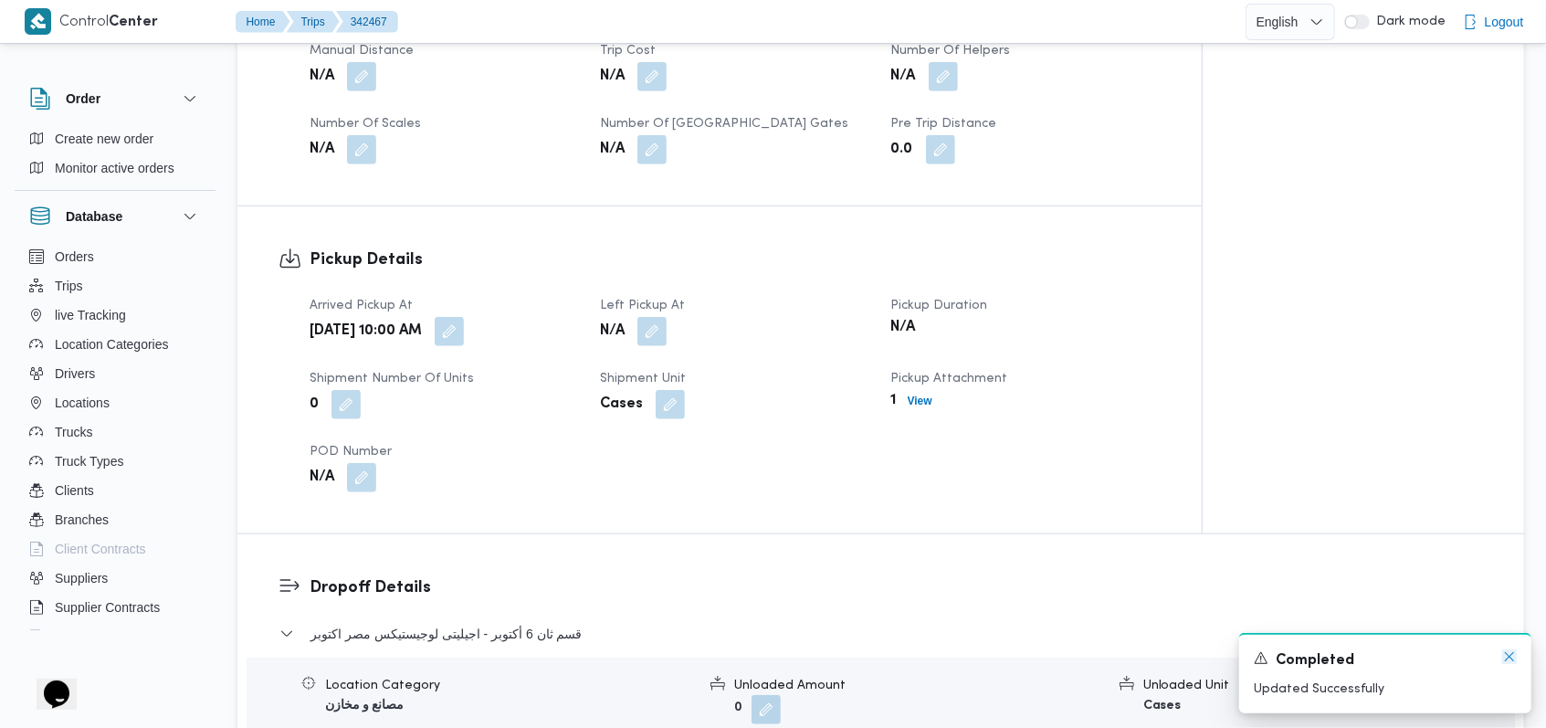
click at [1508, 656] on icon "Dismiss toast" at bounding box center [1509, 656] width 15 height 15
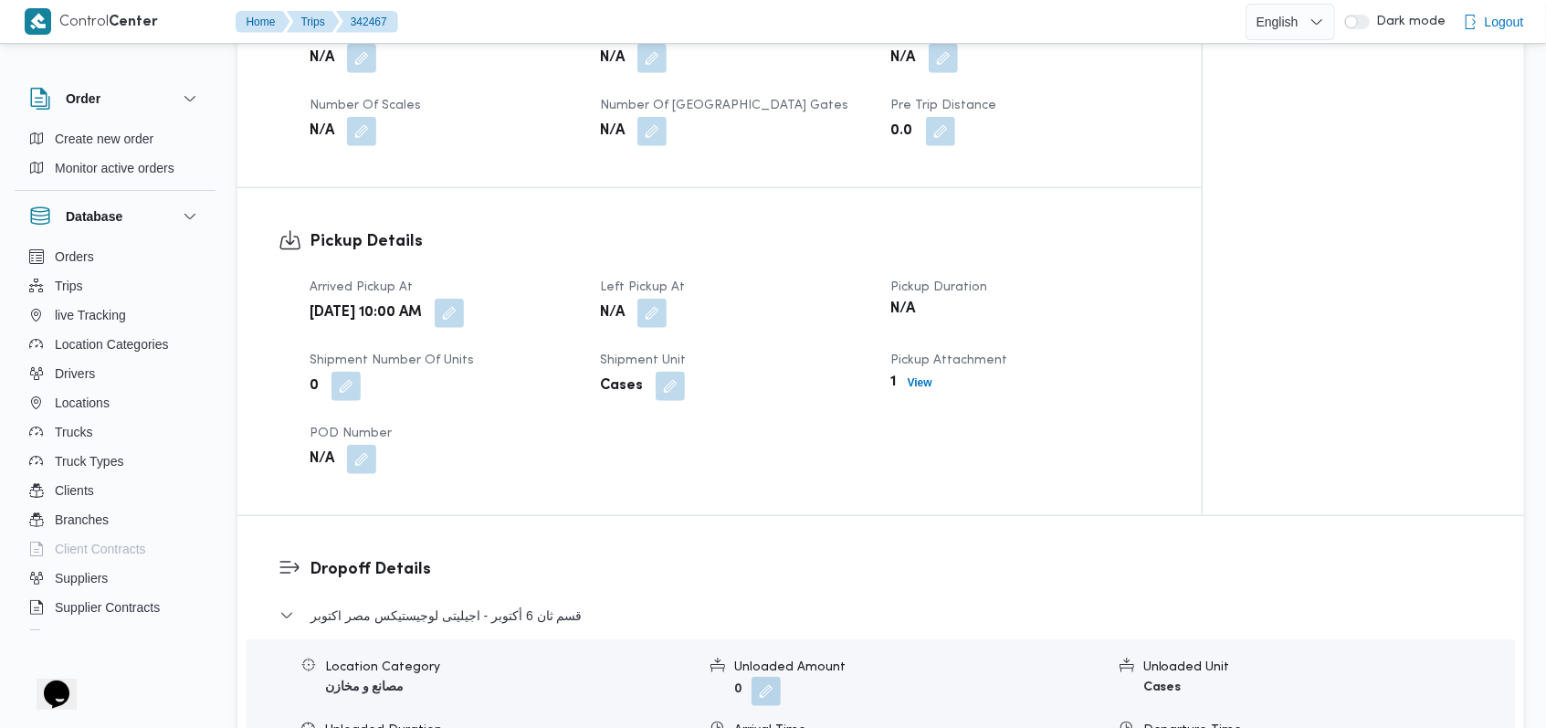
scroll to position [1338, 0]
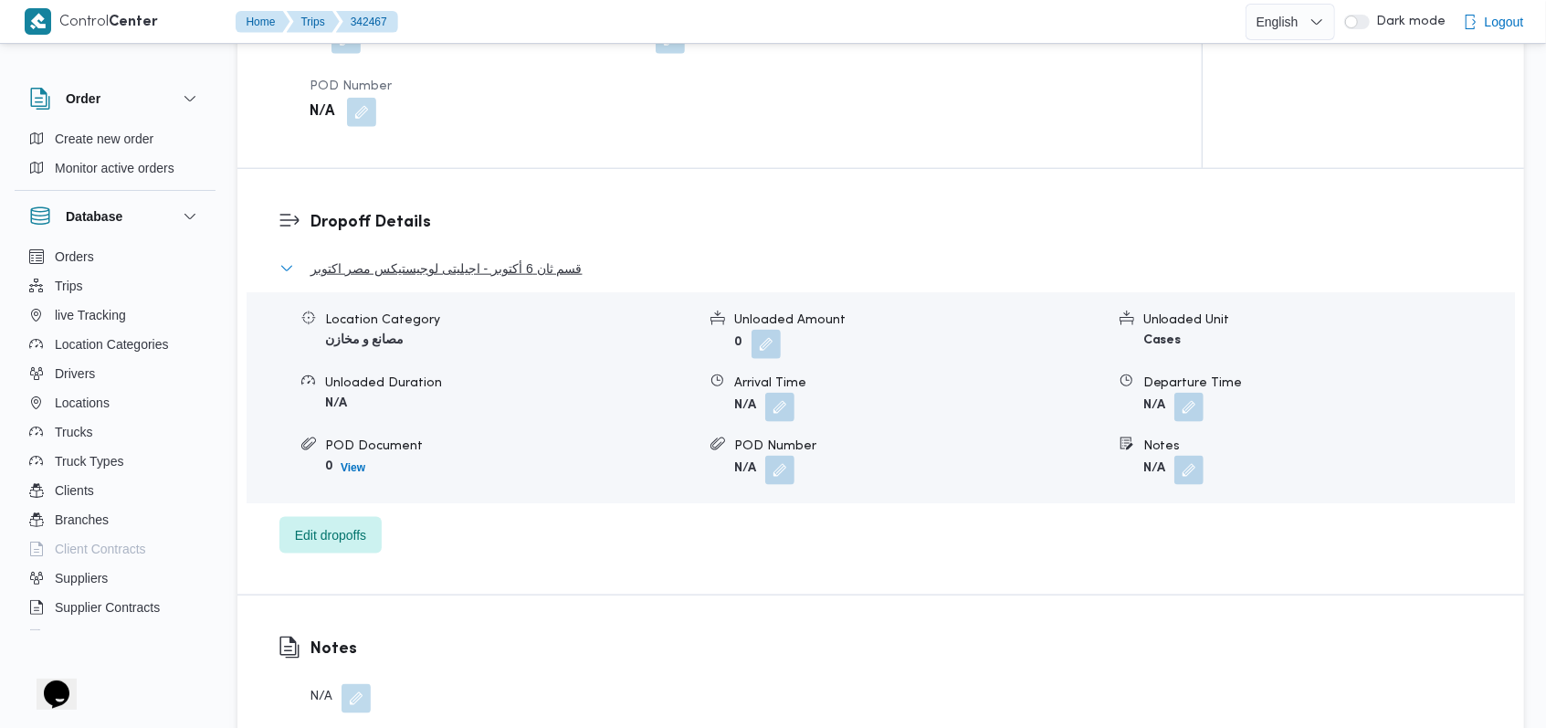
click at [533, 257] on span "قسم ثان 6 أكتوبر - اجيليتى لوجيستيكس مصر اكتوبر" at bounding box center [446, 268] width 272 height 22
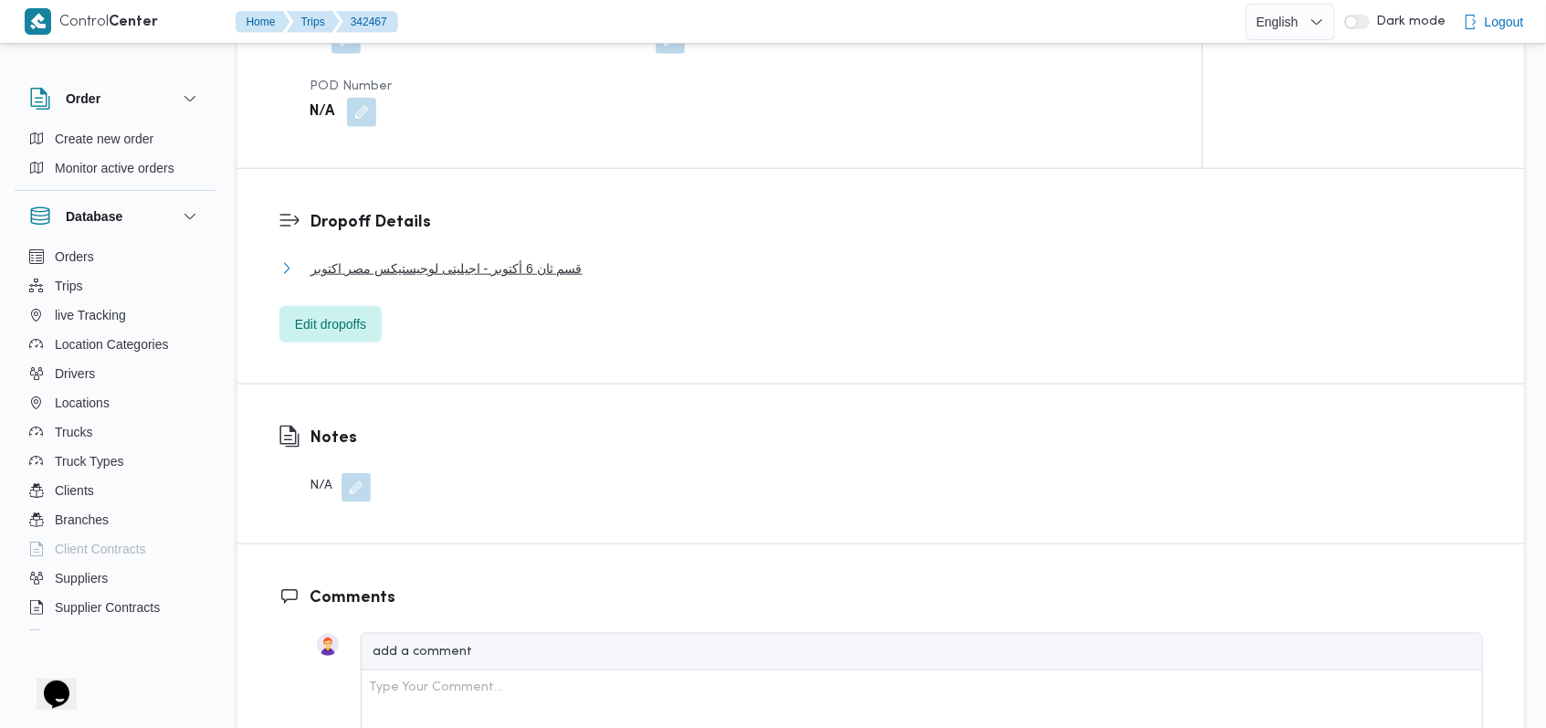
scroll to position [1096, 0]
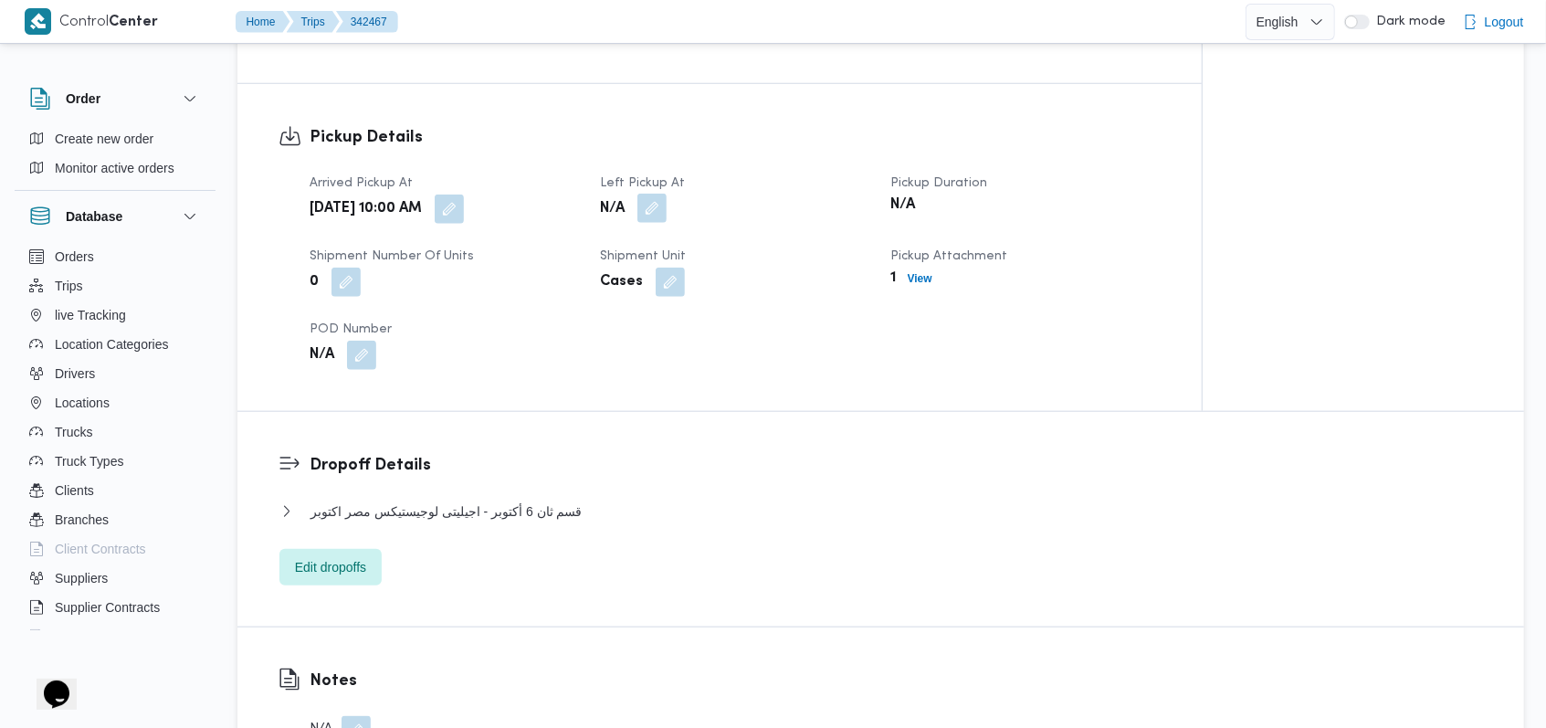
click at [655, 194] on button "button" at bounding box center [651, 208] width 29 height 29
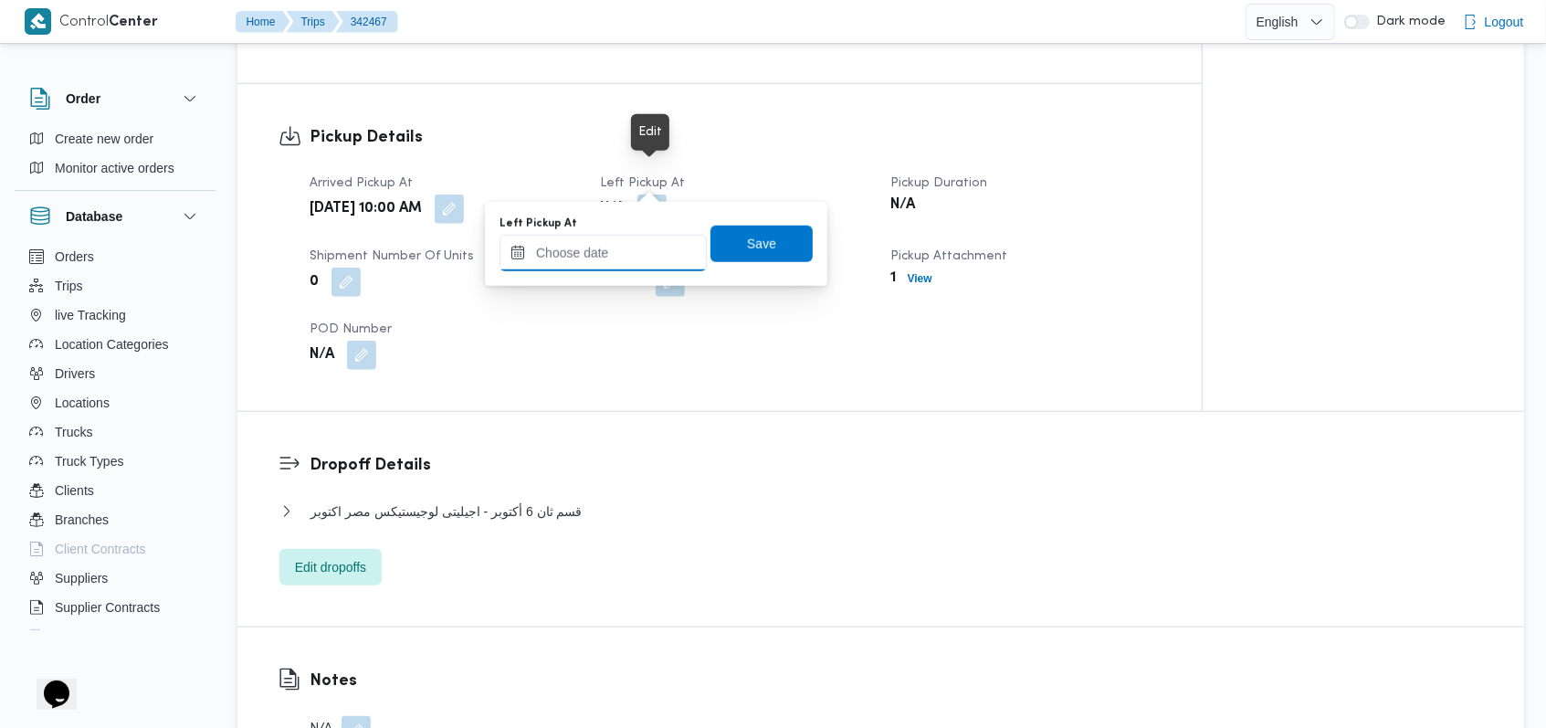
click at [610, 265] on input "Left Pickup At" at bounding box center [602, 253] width 207 height 37
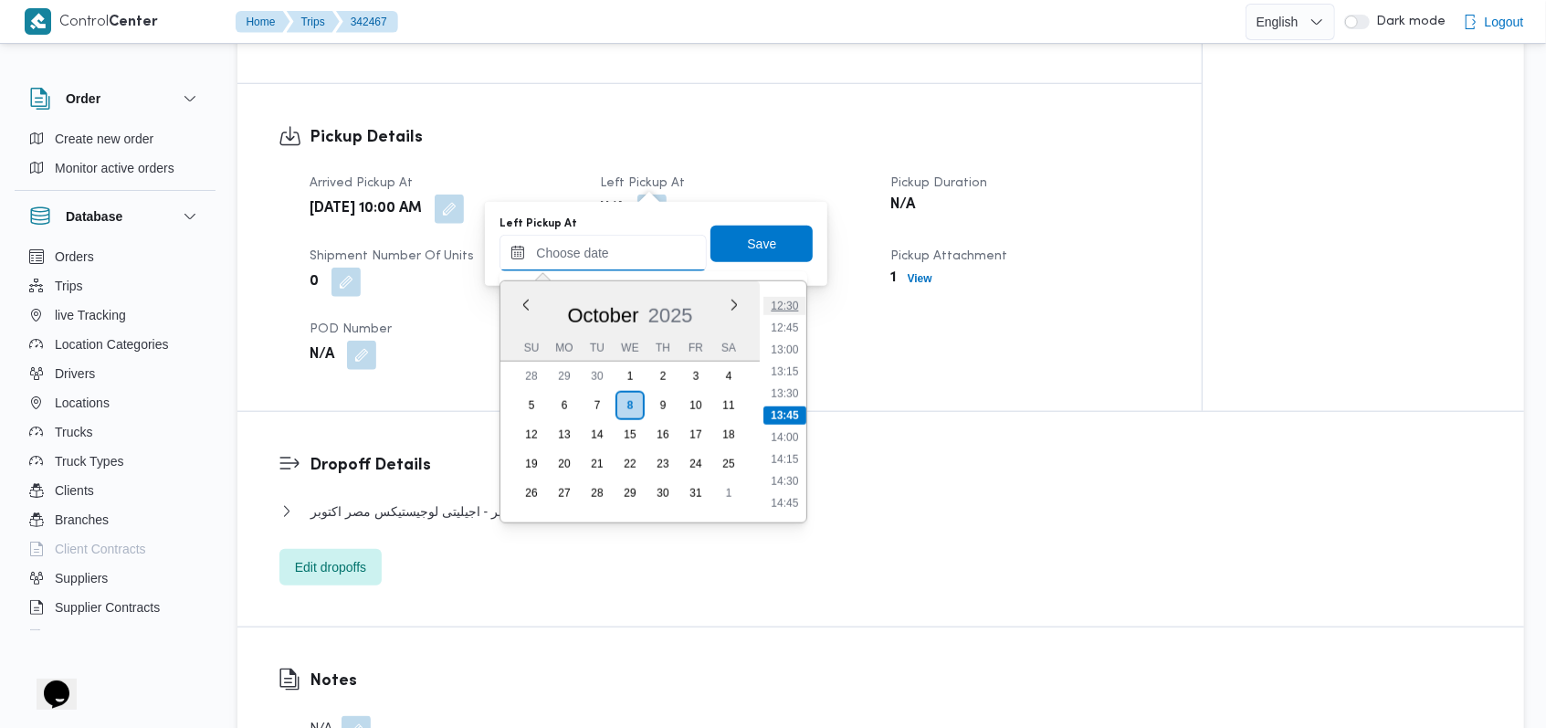
scroll to position [972, 0]
click at [793, 387] on li "12:00" at bounding box center [785, 384] width 42 height 18
type input "[DATE] 12:00"
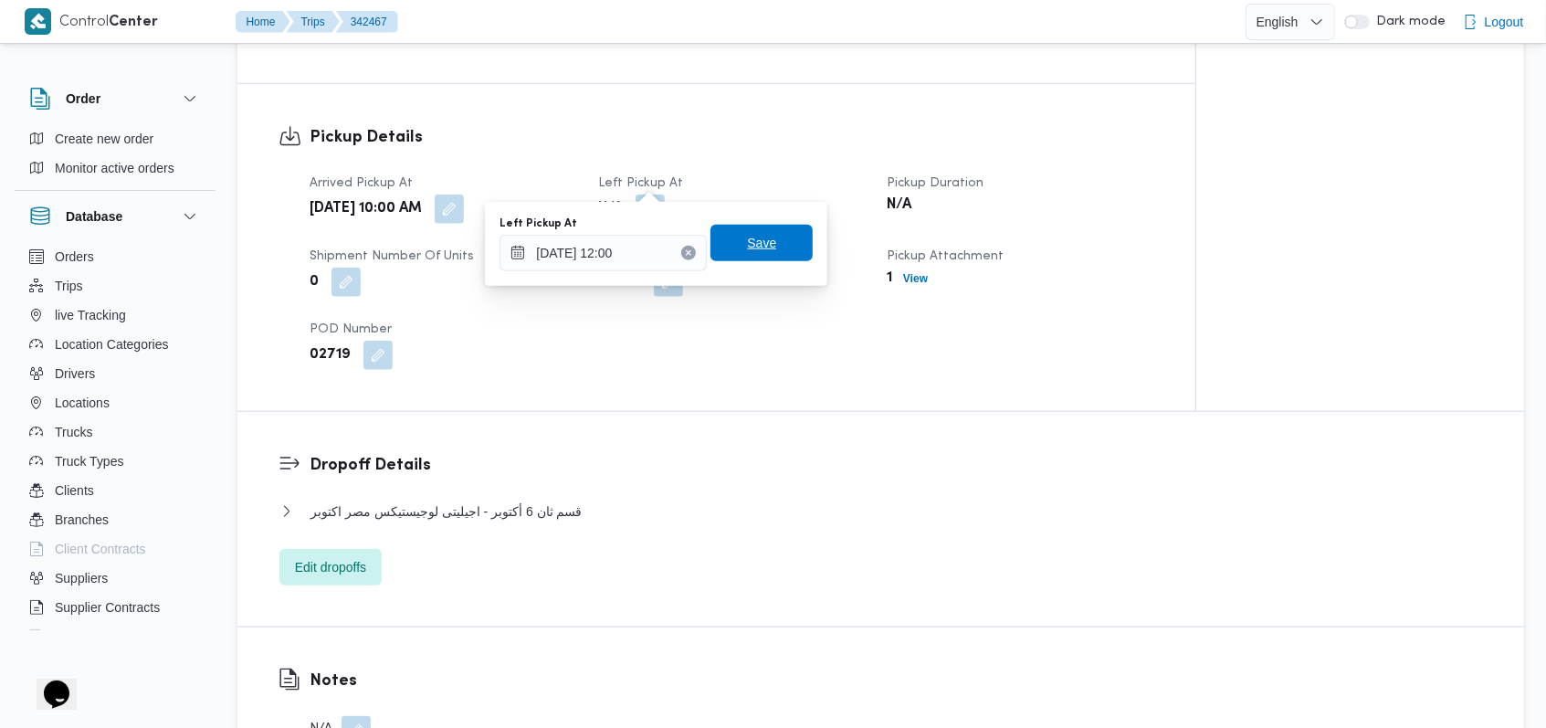
click at [778, 246] on span "Save" at bounding box center [761, 243] width 102 height 37
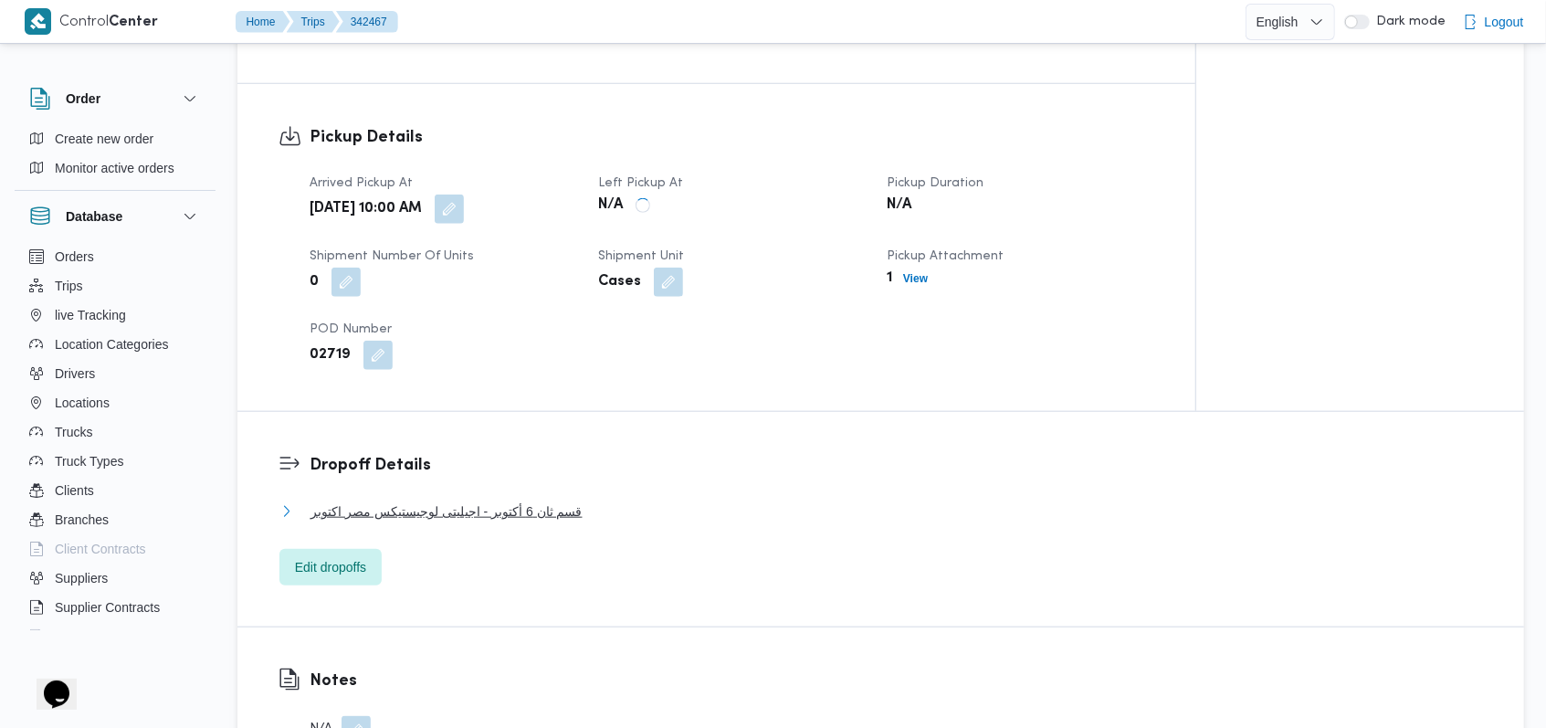
click at [552, 500] on span "قسم ثان 6 أكتوبر - اجيليتى لوجيستيكس مصر اكتوبر" at bounding box center [446, 511] width 272 height 22
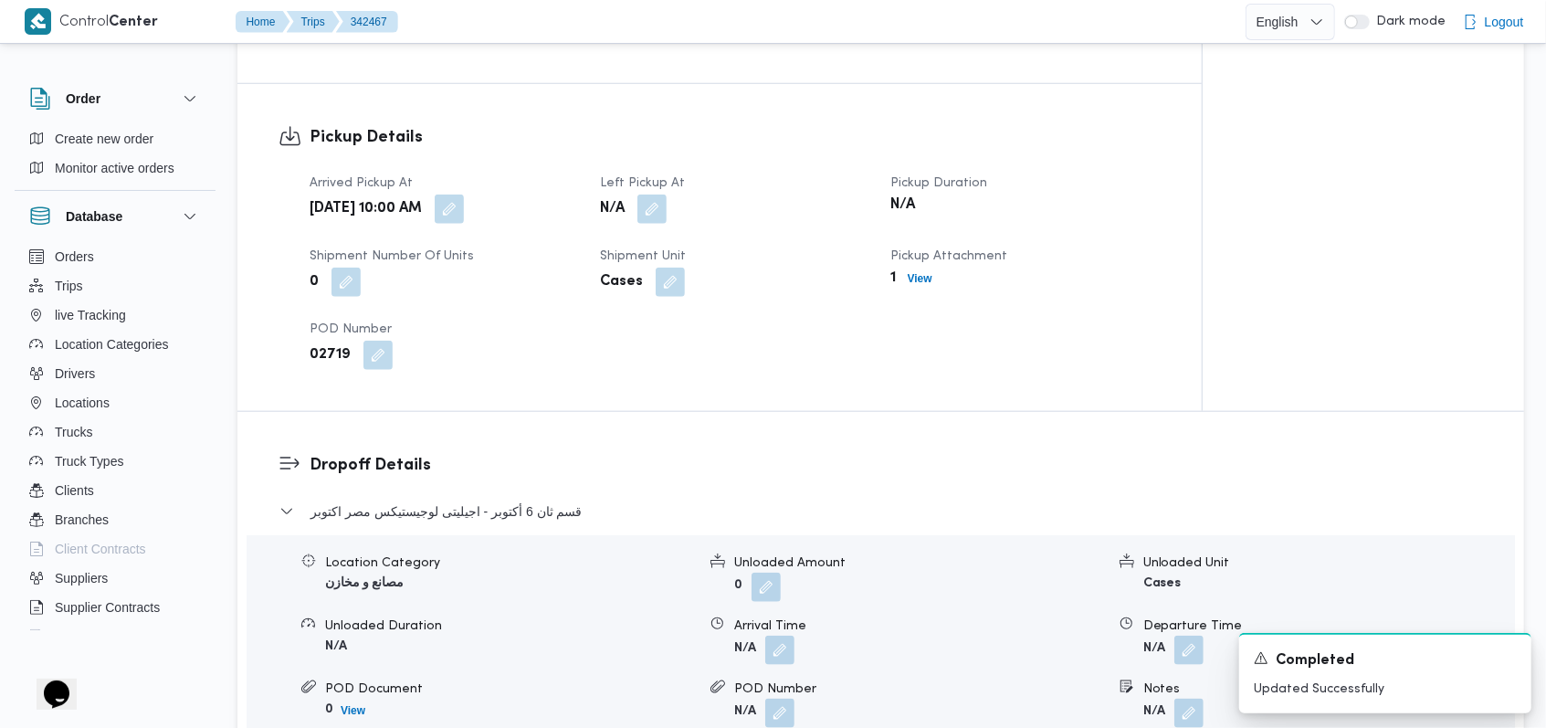
scroll to position [1217, 0]
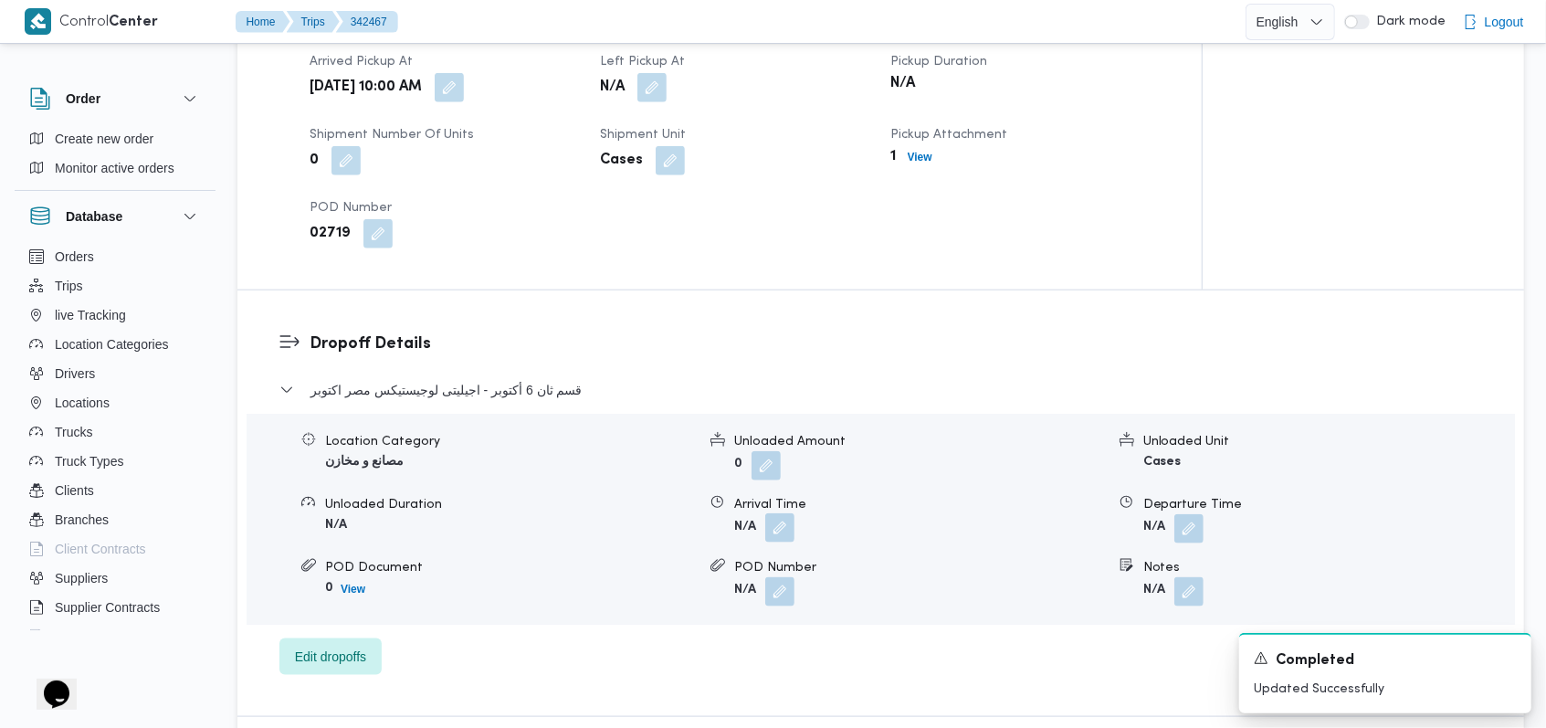
click at [776, 513] on button "button" at bounding box center [779, 527] width 29 height 29
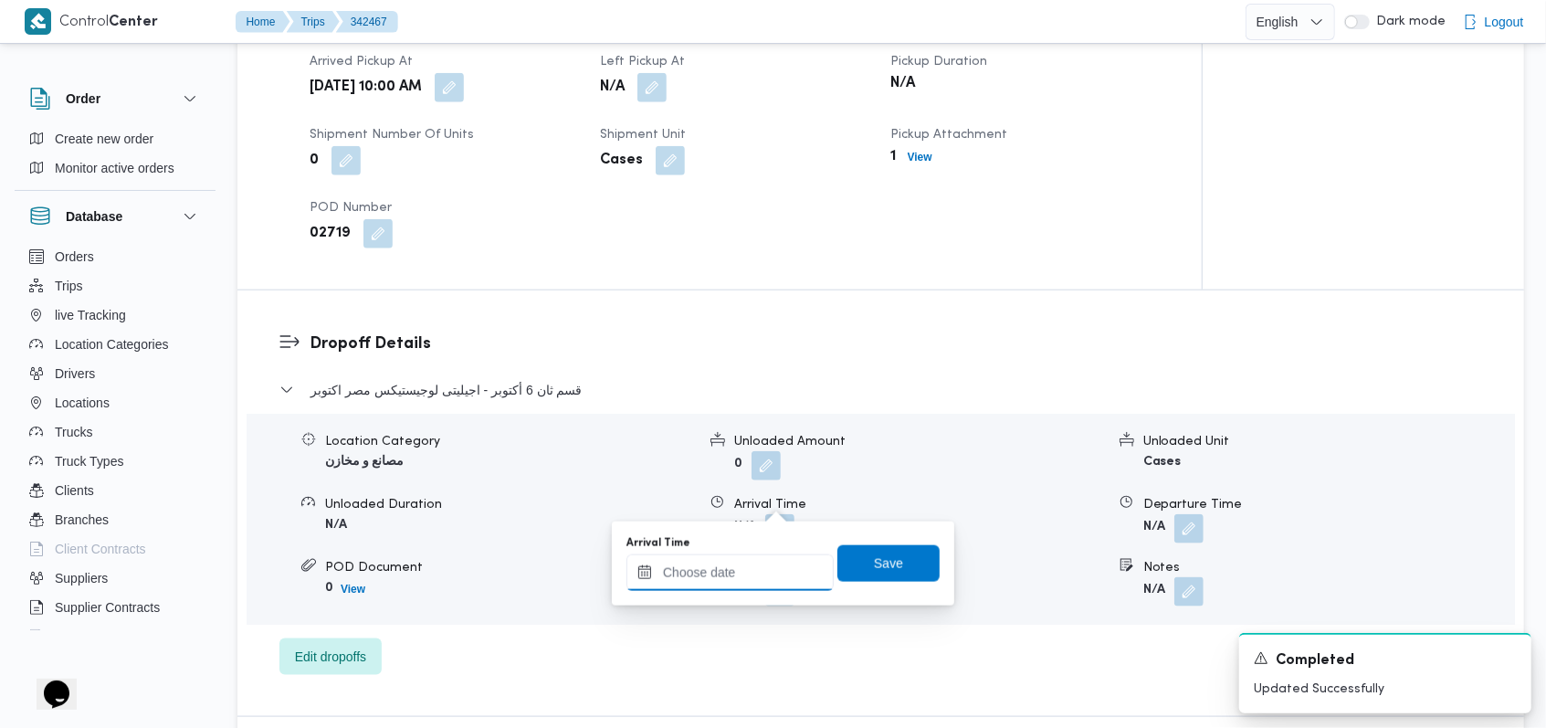
click at [719, 585] on input "Arrival Time" at bounding box center [729, 572] width 207 height 37
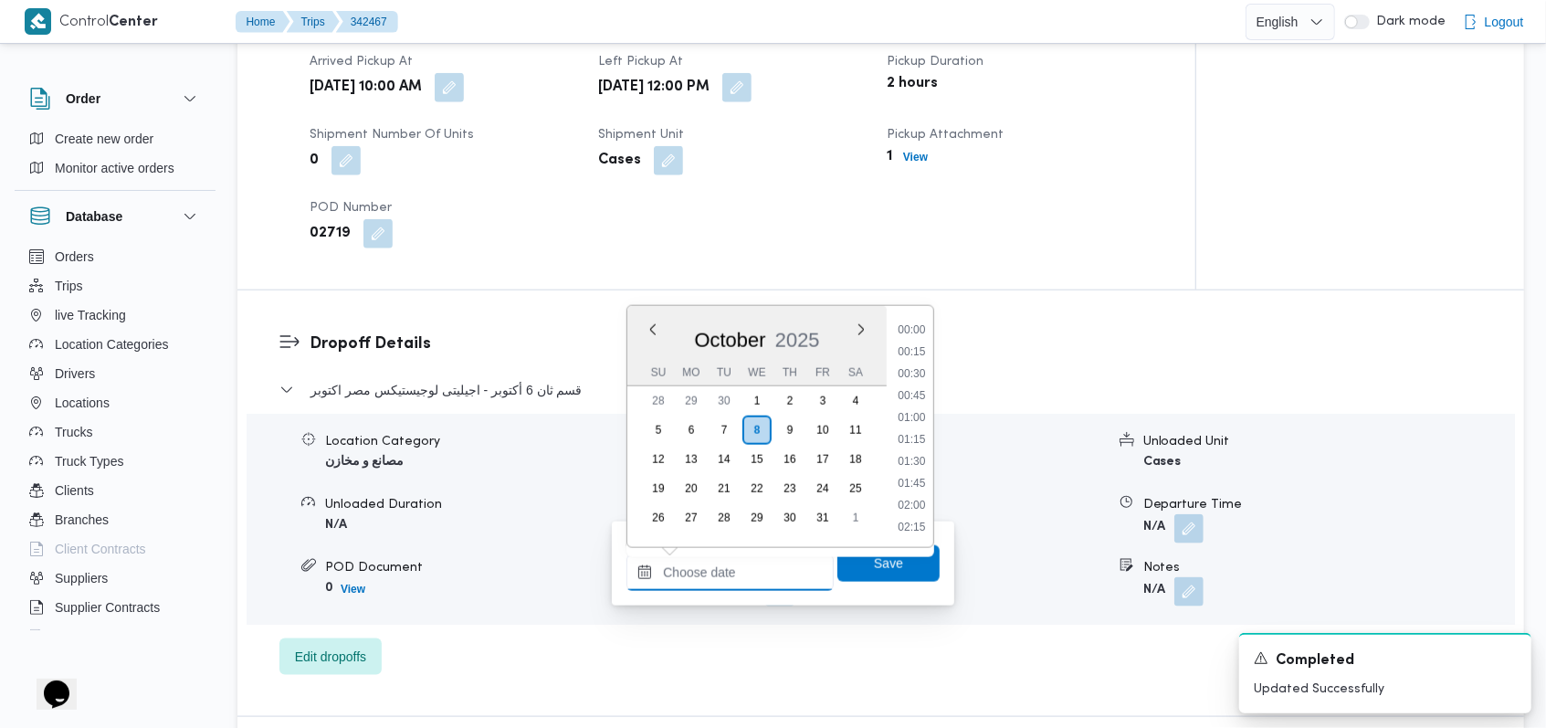
scroll to position [1095, 0]
click at [917, 334] on li "12:30" at bounding box center [912, 330] width 42 height 18
type input "[DATE] 12:30"
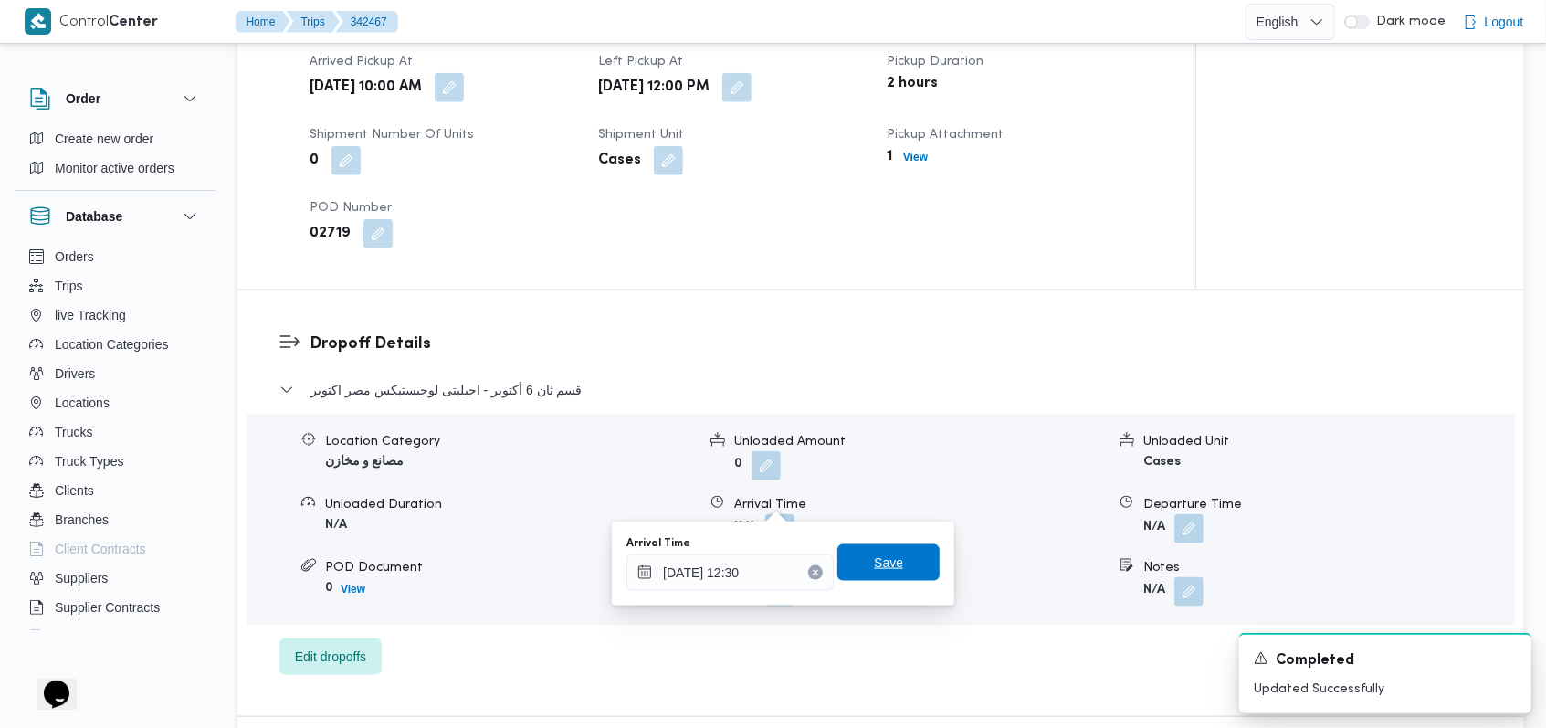
click at [892, 573] on span "Save" at bounding box center [888, 562] width 102 height 37
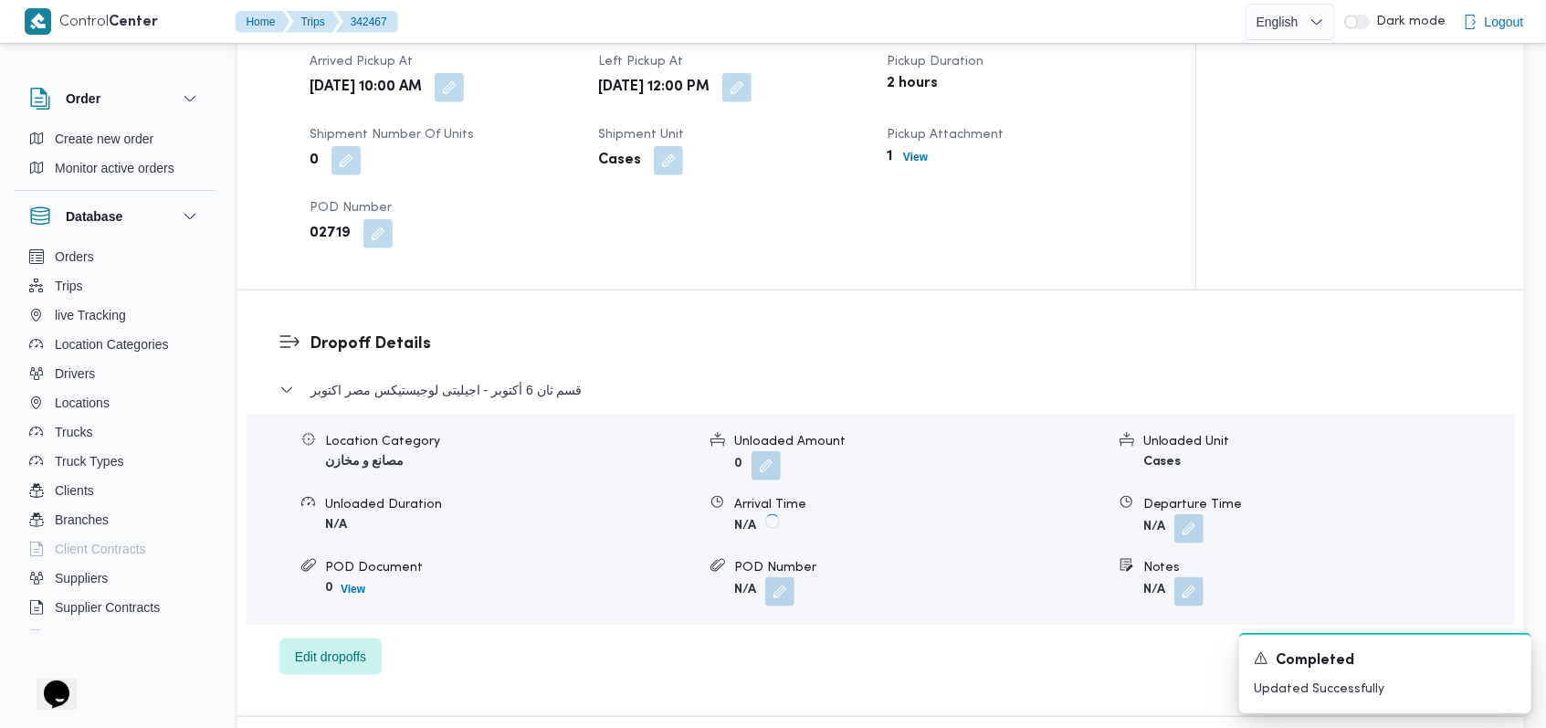
scroll to position [730, 0]
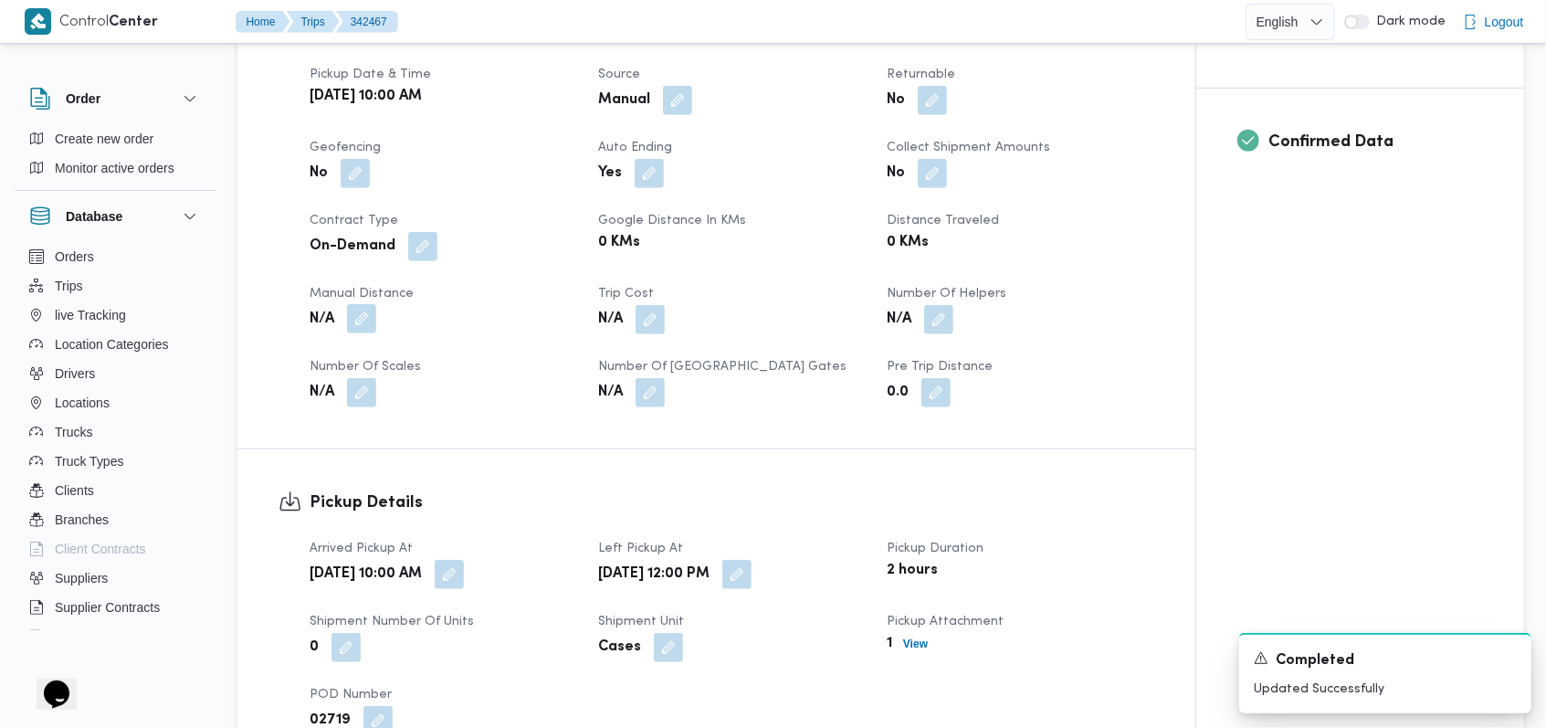
click at [364, 304] on button "button" at bounding box center [361, 318] width 29 height 29
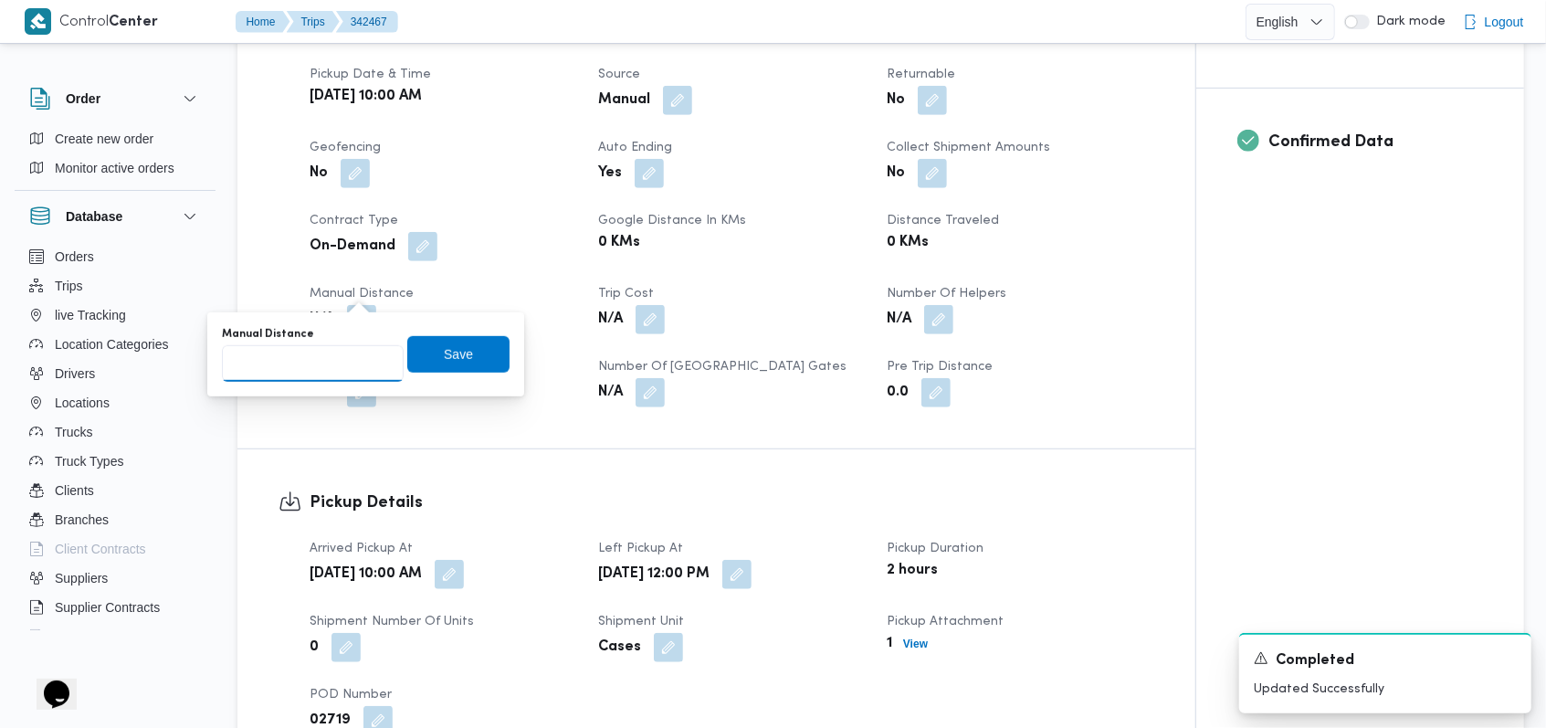
click at [310, 367] on input "Manual Distance" at bounding box center [313, 363] width 182 height 37
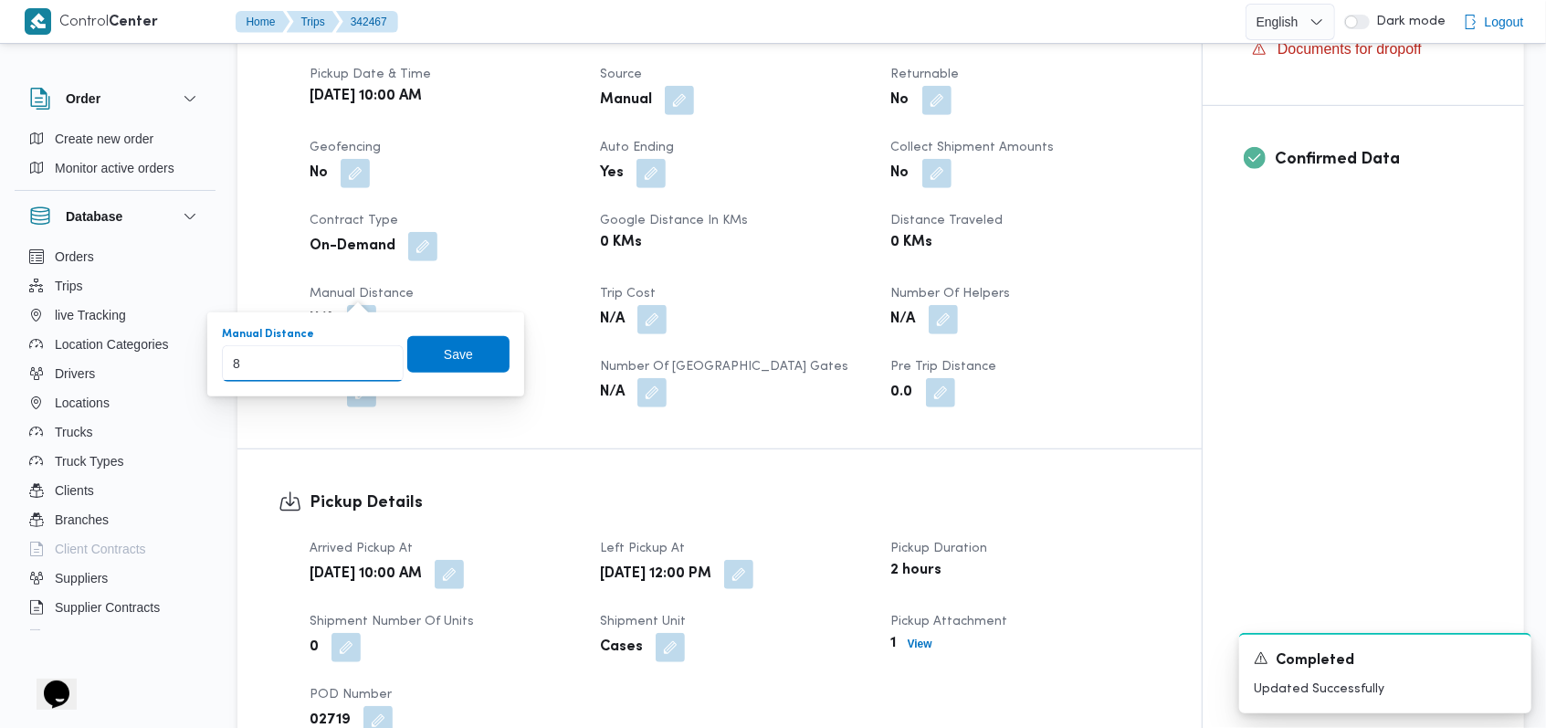
type input "8"
click at [497, 357] on div "Manual Distance 8 Save" at bounding box center [365, 354] width 291 height 58
click at [446, 363] on span "Save" at bounding box center [458, 353] width 29 height 22
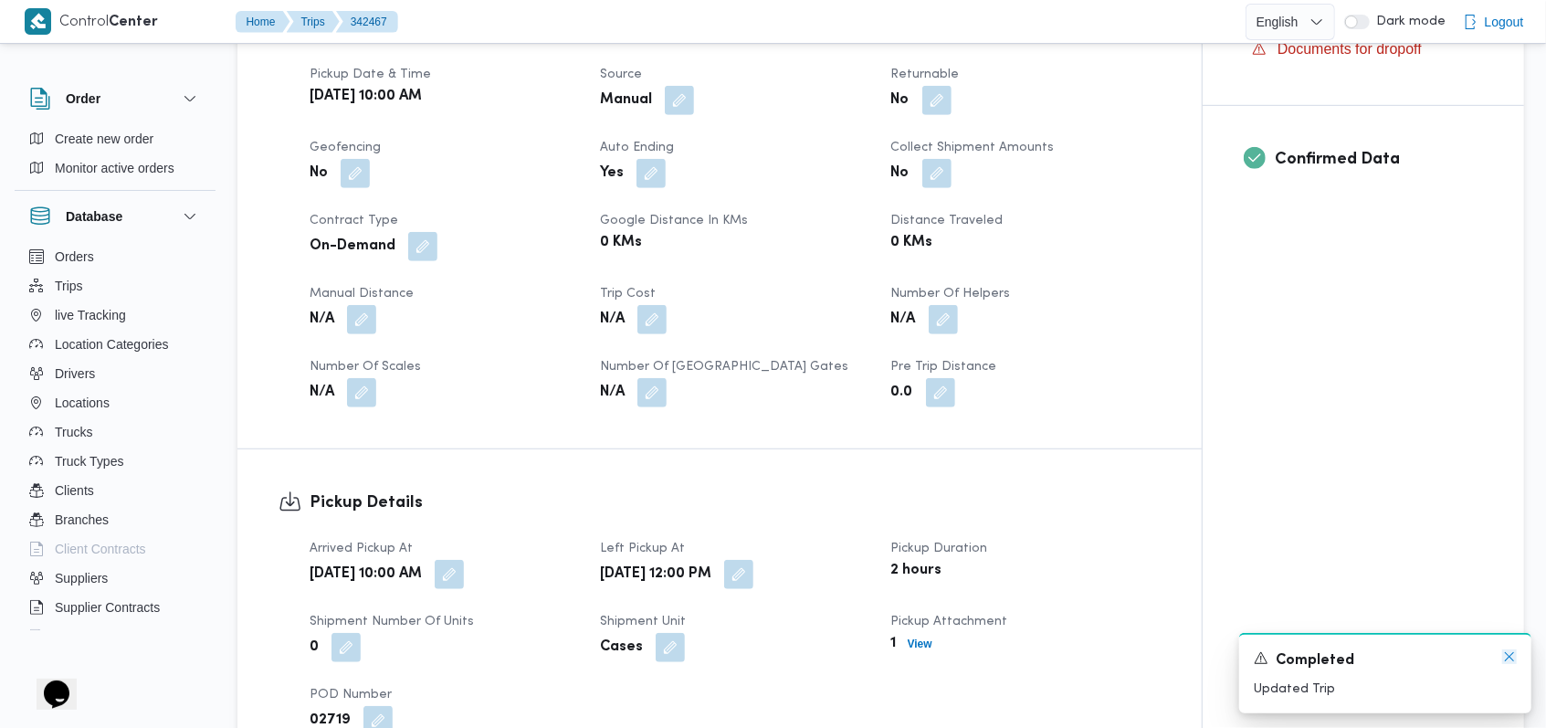
click at [1505, 661] on icon "Dismiss toast" at bounding box center [1509, 656] width 15 height 15
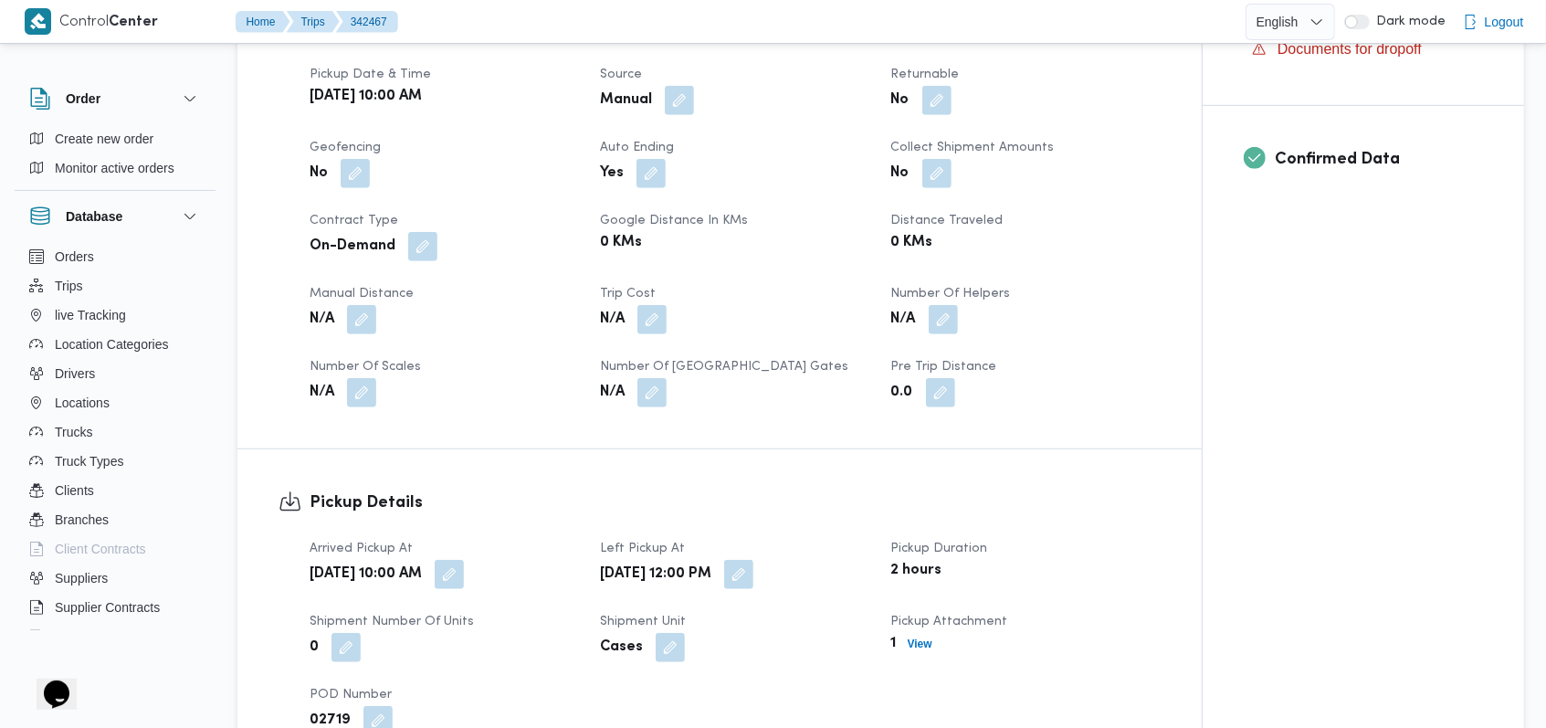
click at [541, 388] on div "Client Nestle Branch شركة الامير للتوكيلات التجارية والصناعات المتطورة - اكتوبر…" at bounding box center [735, 191] width 873 height 453
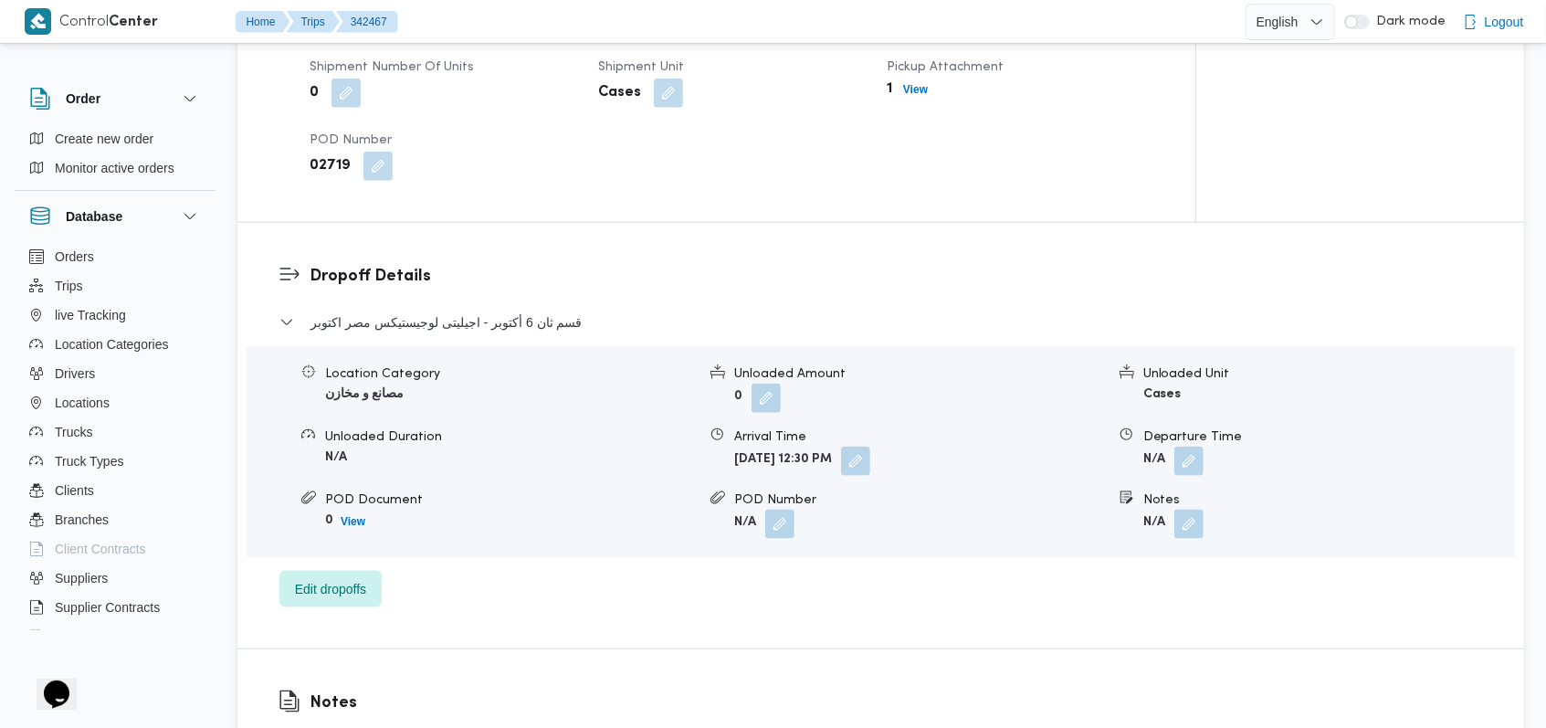
scroll to position [1338, 0]
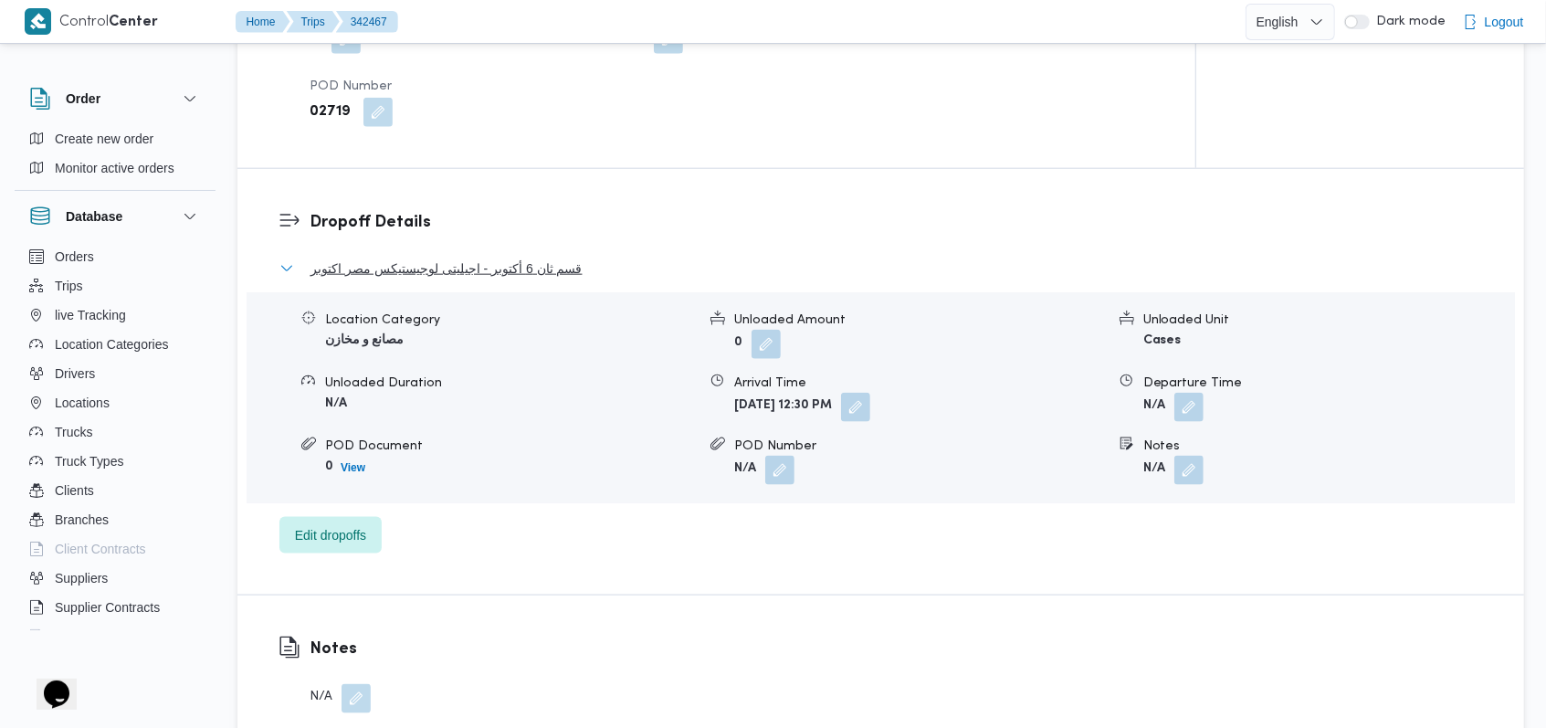
click at [552, 257] on span "قسم ثان 6 أكتوبر - اجيليتى لوجيستيكس مصر اكتوبر" at bounding box center [446, 268] width 272 height 22
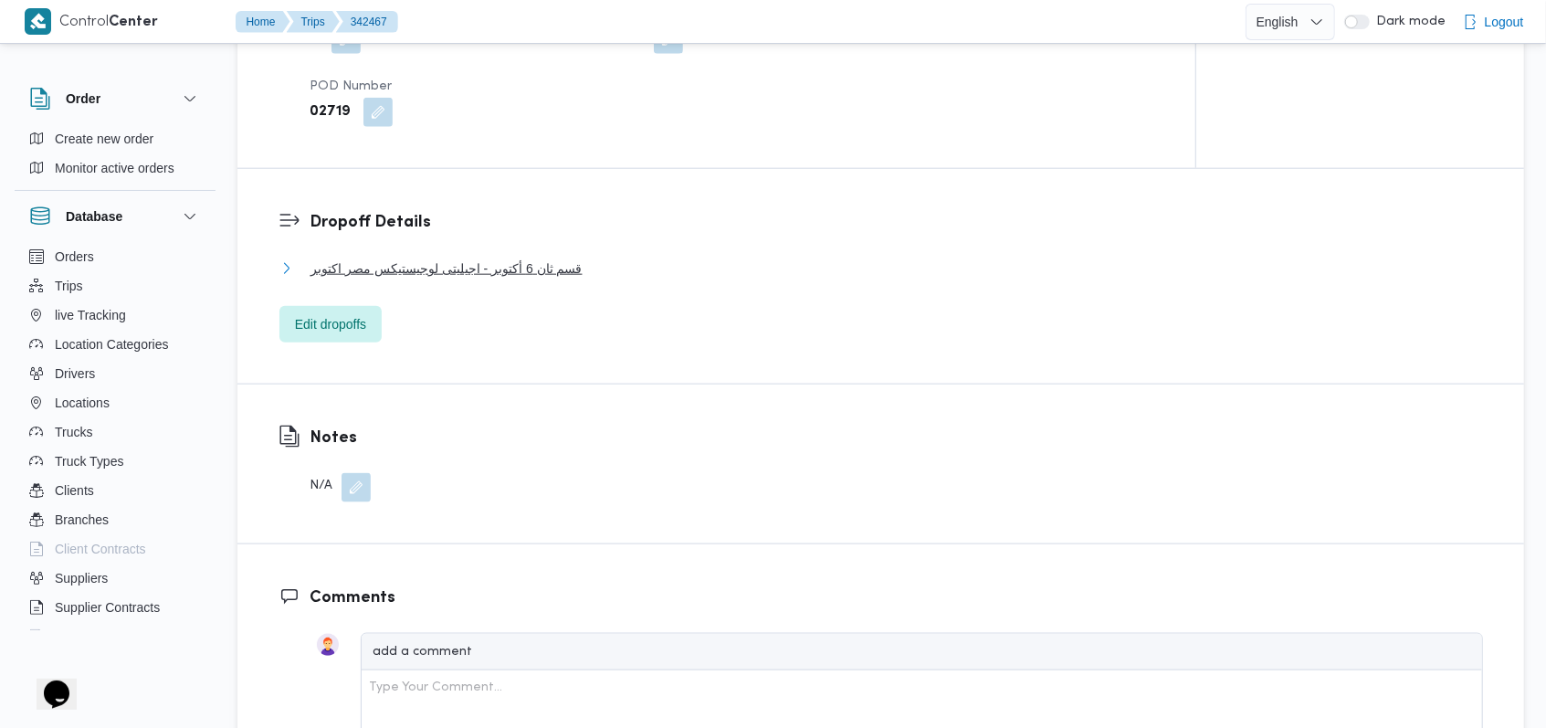
scroll to position [852, 0]
